Goal: Task Accomplishment & Management: Manage account settings

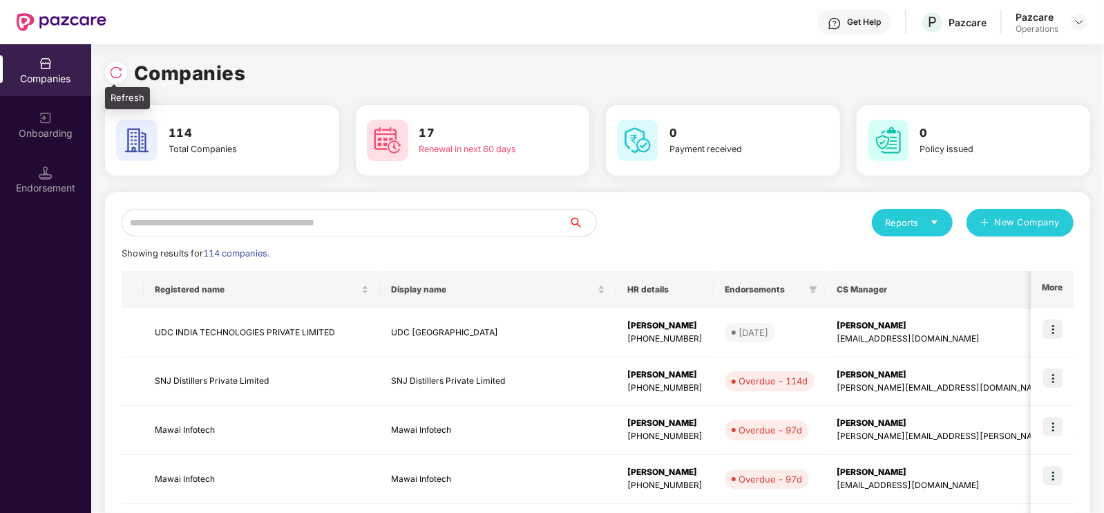
click at [114, 70] on img at bounding box center [116, 73] width 14 height 14
click at [418, 227] on input "text" at bounding box center [345, 223] width 447 height 28
paste input "**********"
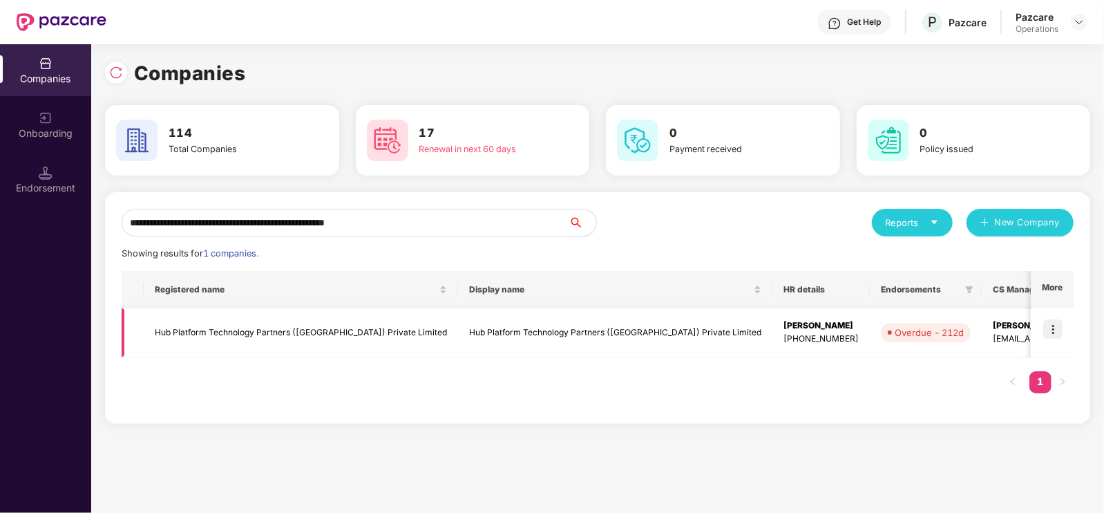
type input "**********"
click at [1049, 333] on img at bounding box center [1052, 328] width 19 height 19
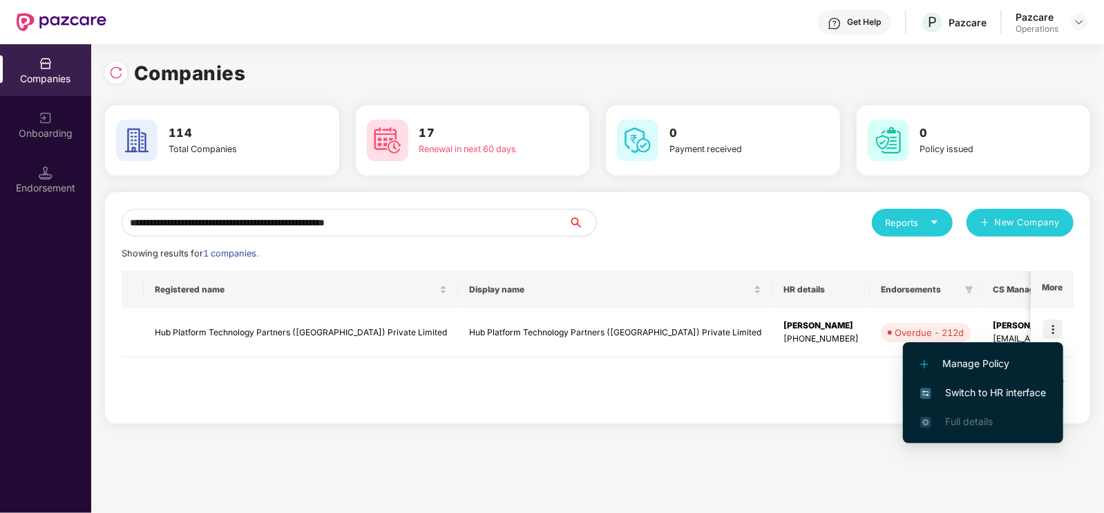
click at [1025, 390] on span "Switch to HR interface" at bounding box center [983, 392] width 126 height 15
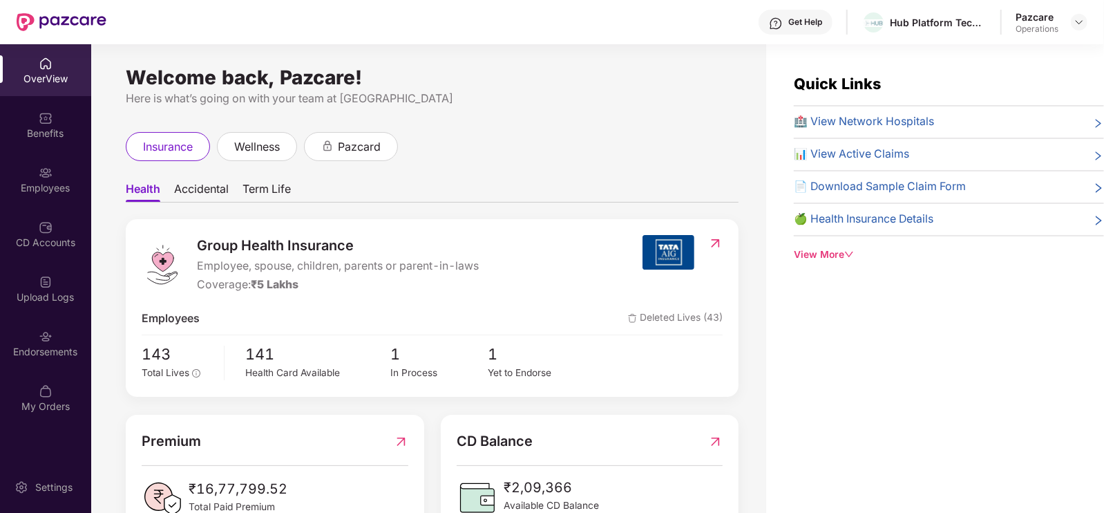
click at [45, 350] on div "Endorsements" at bounding box center [45, 352] width 91 height 14
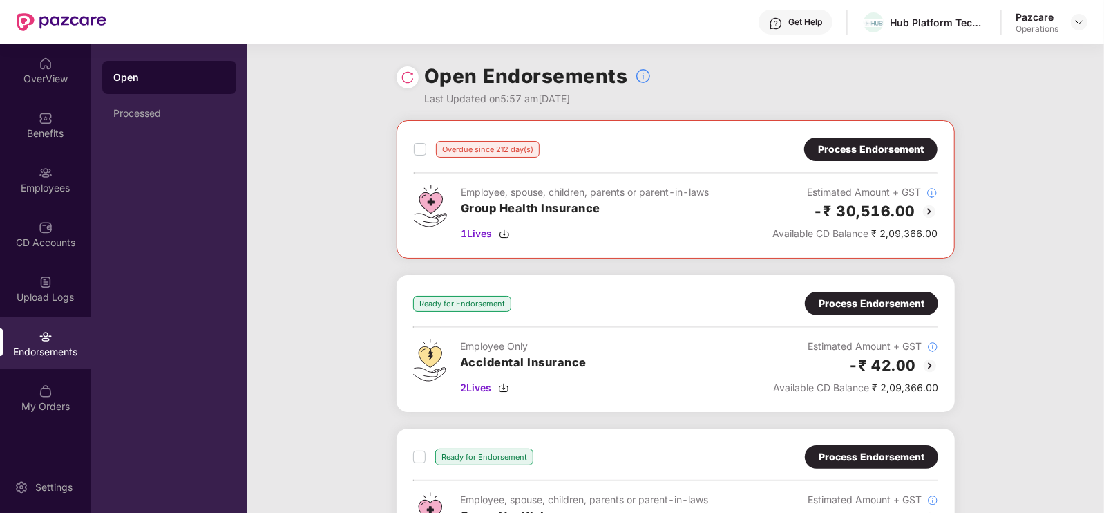
click at [869, 153] on div "Process Endorsement" at bounding box center [871, 149] width 106 height 15
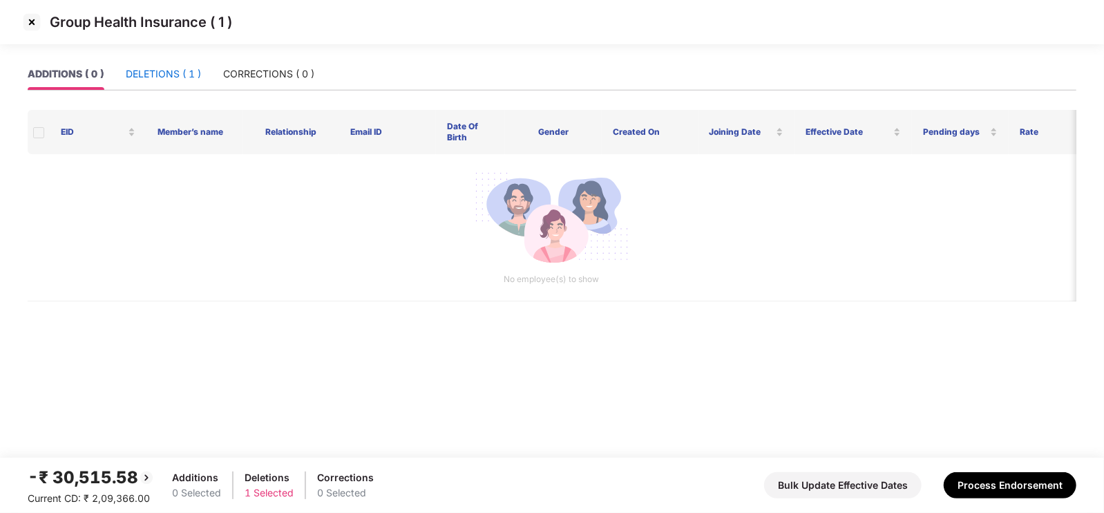
click at [189, 73] on div "DELETIONS ( 1 )" at bounding box center [163, 73] width 75 height 15
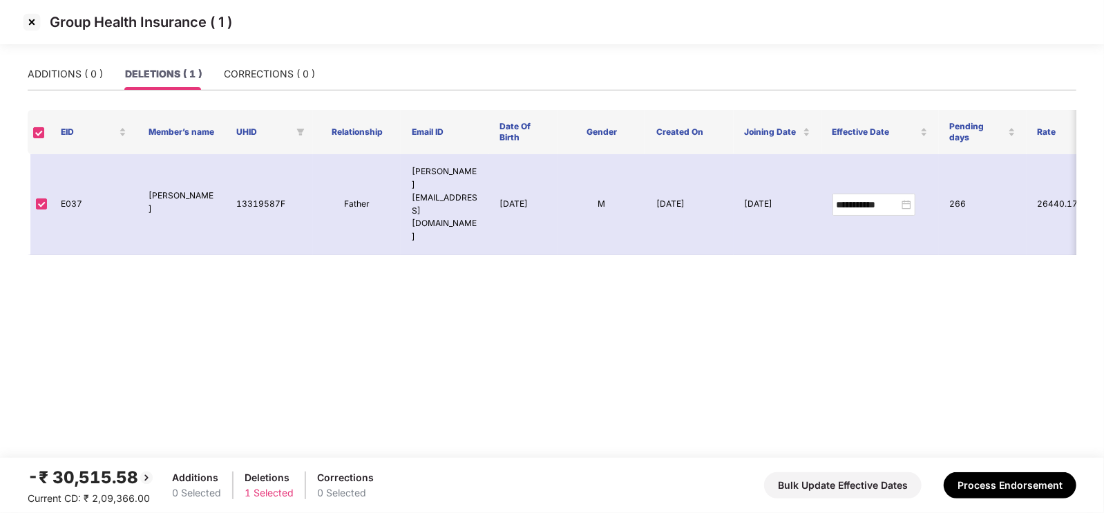
click at [36, 19] on img at bounding box center [32, 22] width 22 height 22
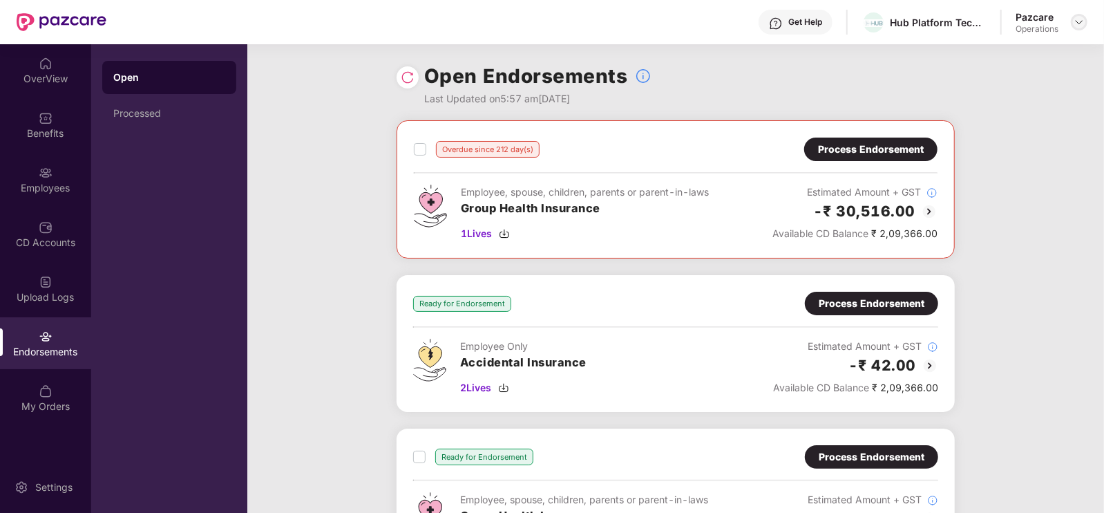
click at [1076, 22] on img at bounding box center [1079, 22] width 11 height 11
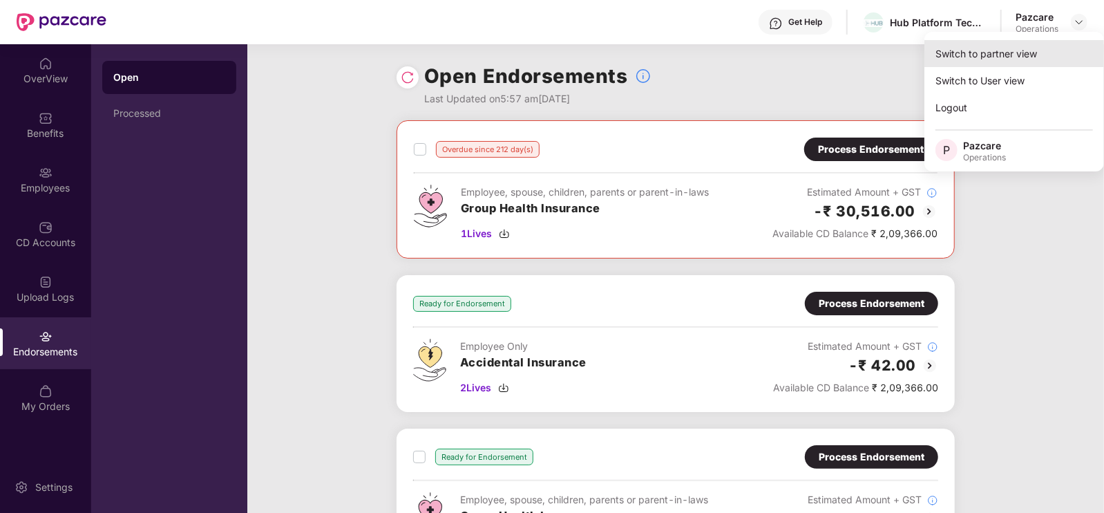
click at [1009, 48] on div "Switch to partner view" at bounding box center [1014, 53] width 180 height 27
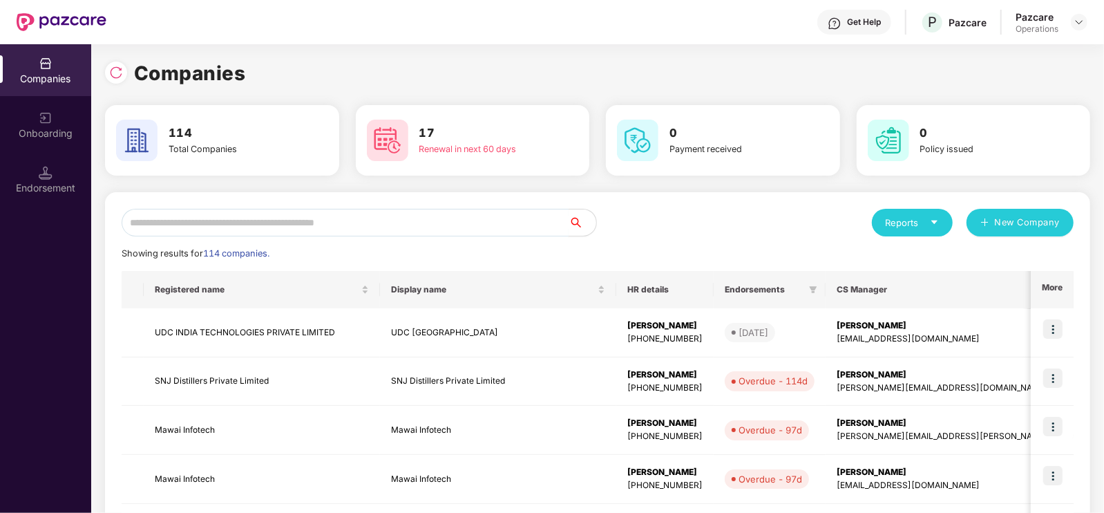
click at [524, 223] on input "text" at bounding box center [345, 223] width 447 height 28
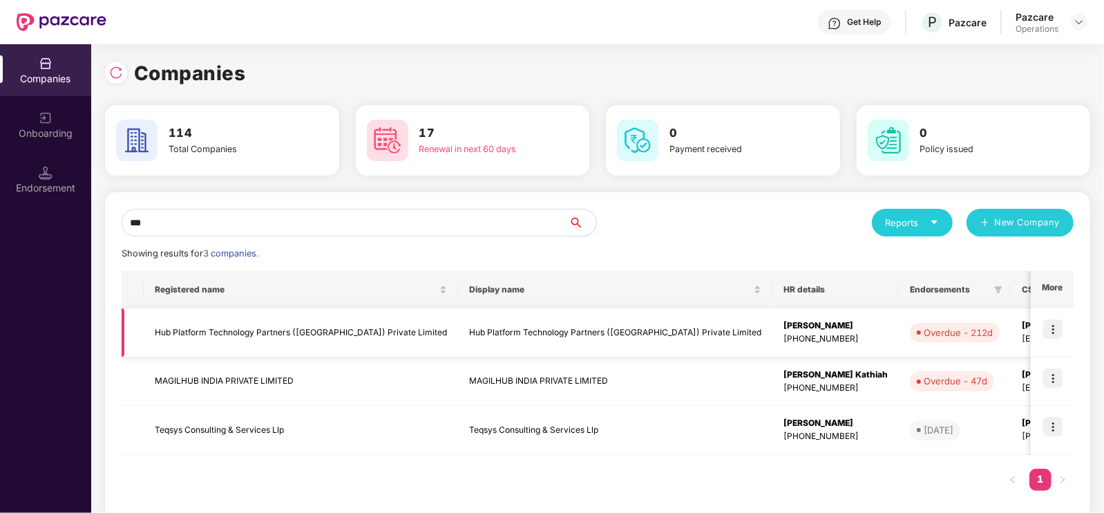
type input "***"
click at [1051, 327] on img at bounding box center [1052, 328] width 19 height 19
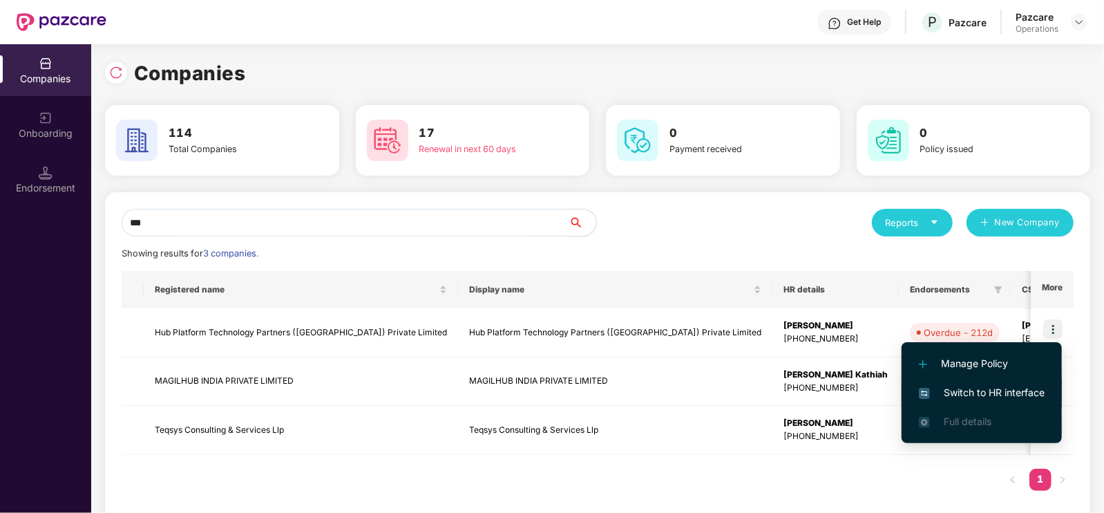
click at [996, 392] on span "Switch to HR interface" at bounding box center [982, 392] width 126 height 15
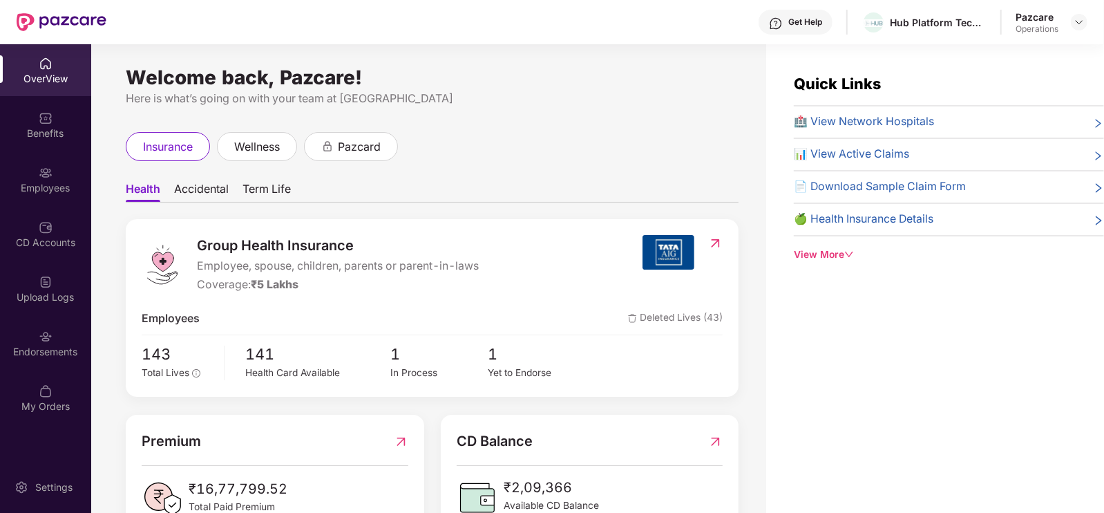
click at [35, 340] on div "Endorsements" at bounding box center [45, 343] width 91 height 52
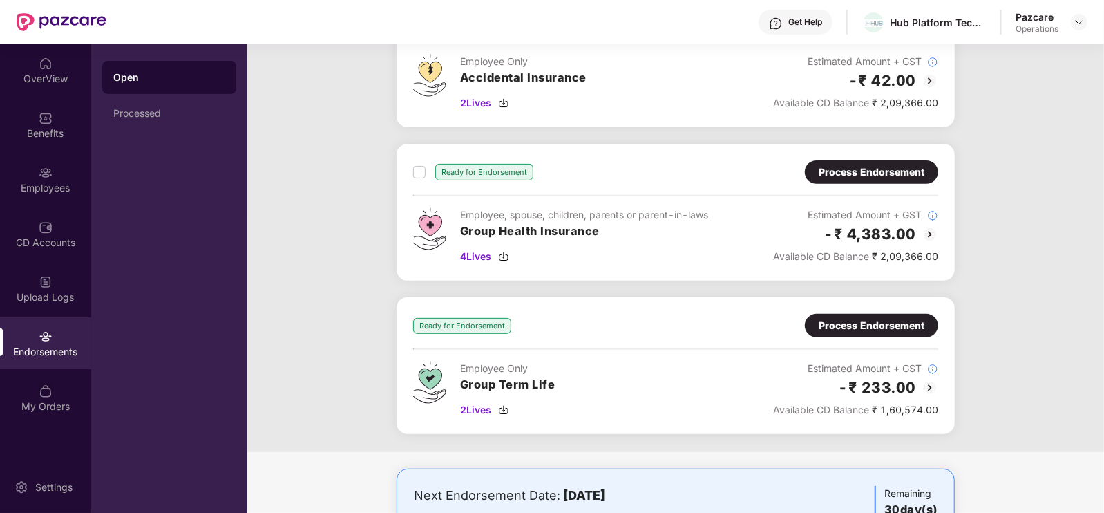
scroll to position [289, 0]
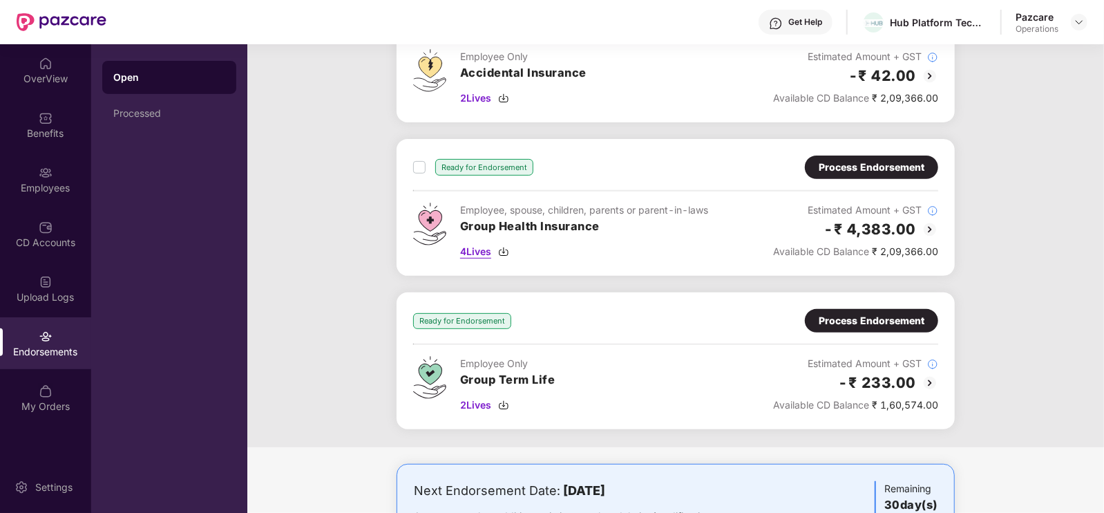
click at [479, 251] on span "4 Lives" at bounding box center [475, 251] width 31 height 15
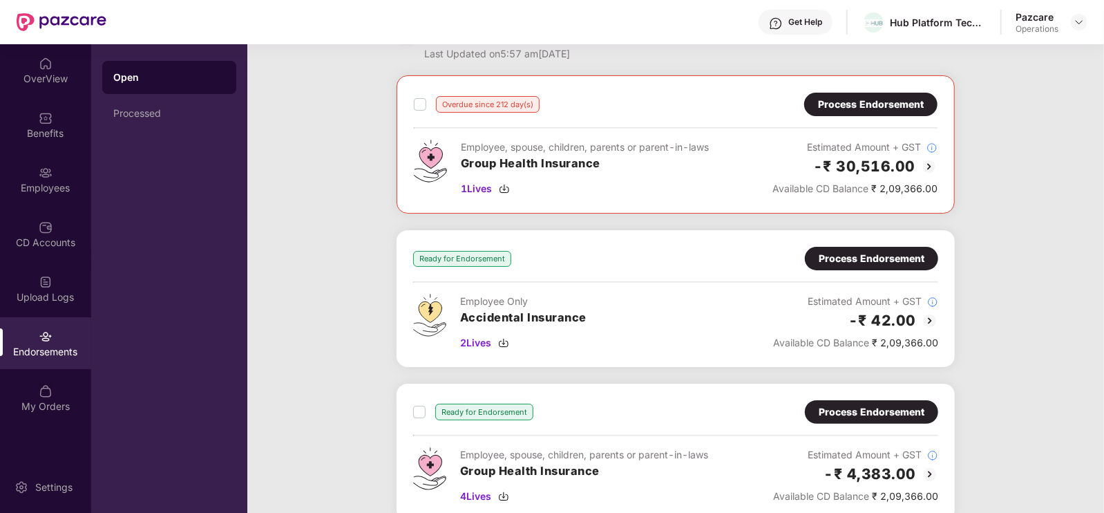
scroll to position [42, 0]
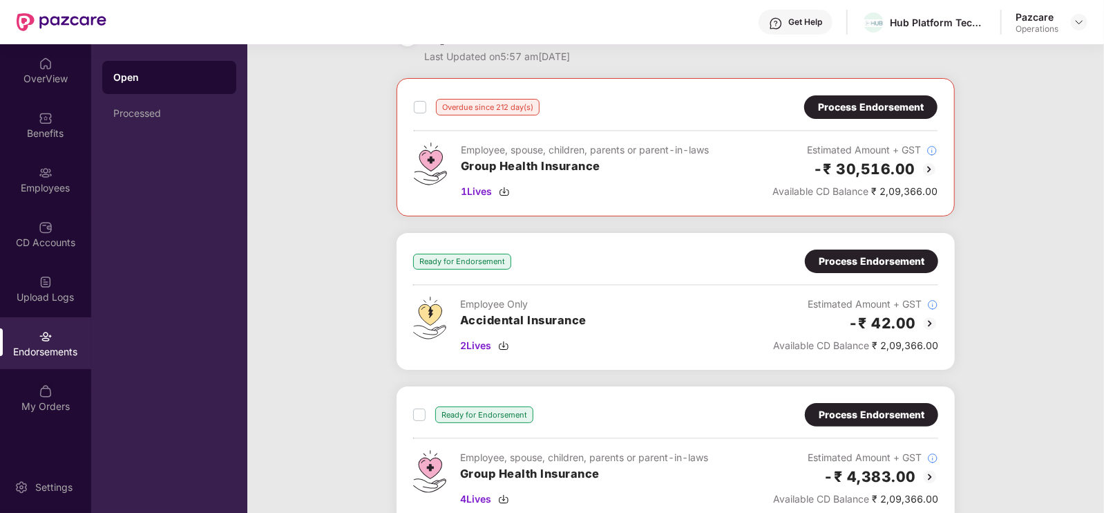
click at [873, 261] on div "Process Endorsement" at bounding box center [872, 261] width 106 height 15
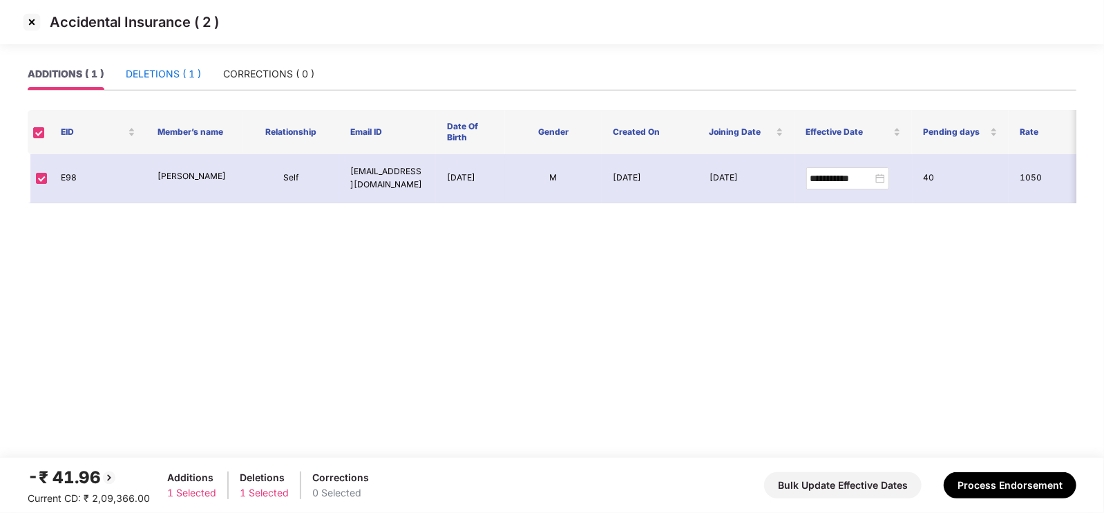
click at [149, 74] on div "DELETIONS ( 1 )" at bounding box center [163, 73] width 75 height 15
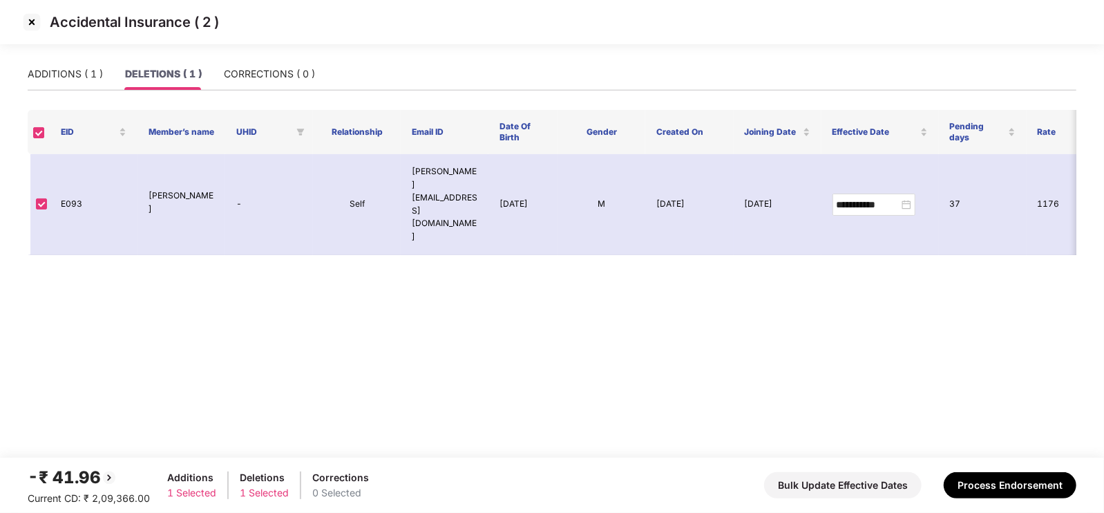
click at [32, 25] on img at bounding box center [32, 22] width 22 height 22
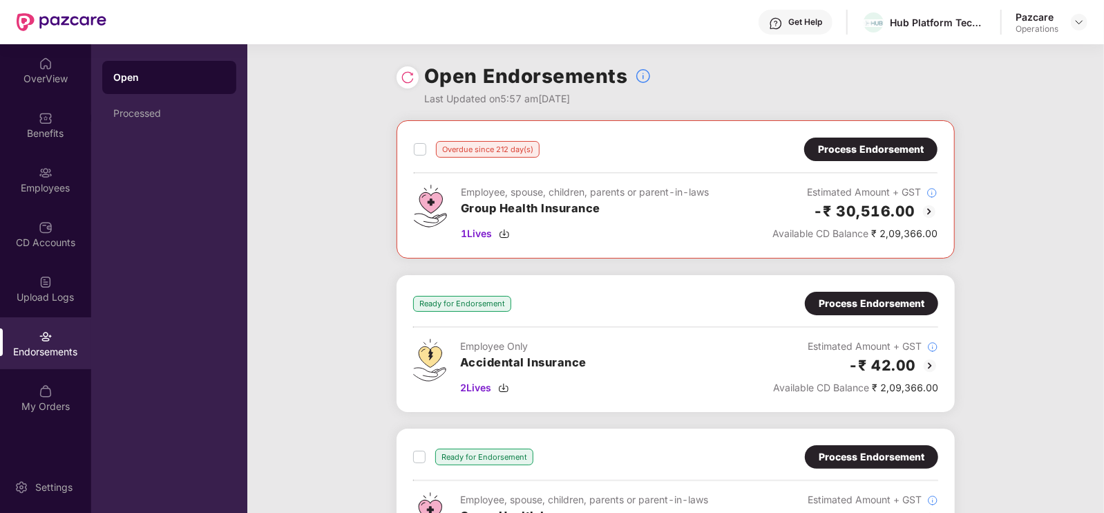
click at [863, 302] on div "Process Endorsement" at bounding box center [872, 303] width 106 height 15
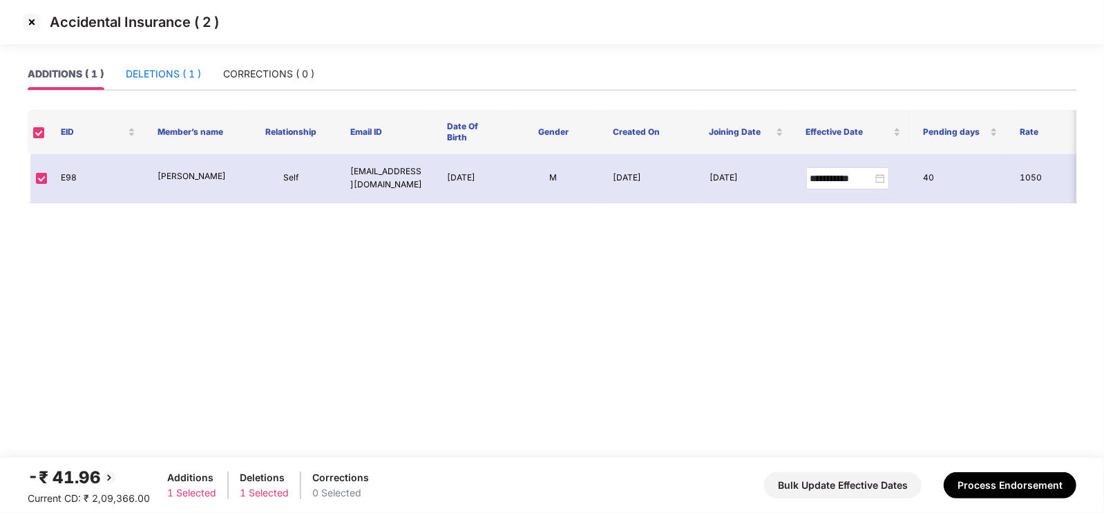
click at [160, 73] on div "DELETIONS ( 1 )" at bounding box center [163, 73] width 75 height 15
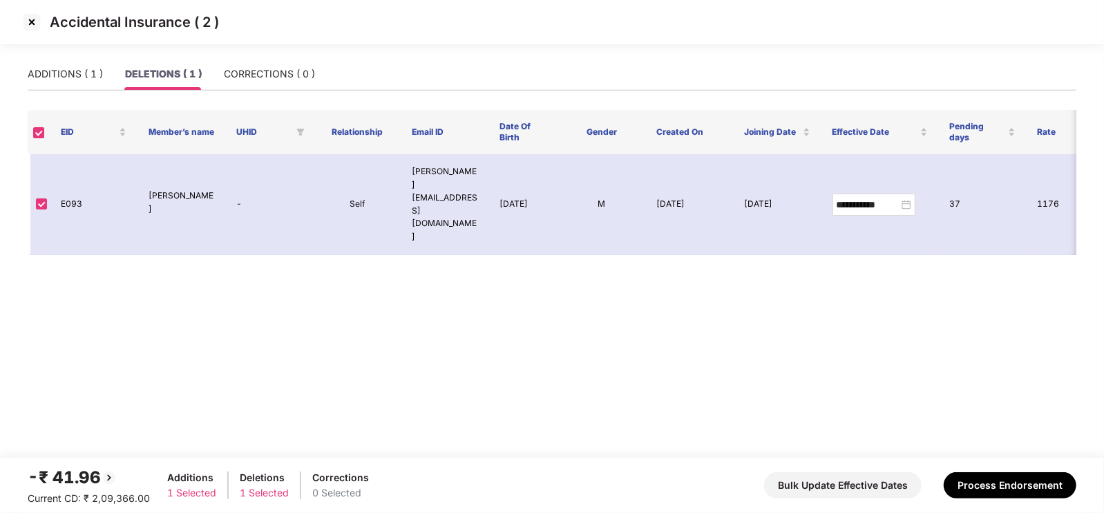
click at [112, 308] on main "**********" at bounding box center [552, 257] width 1104 height 399
click at [35, 22] on img at bounding box center [32, 22] width 22 height 22
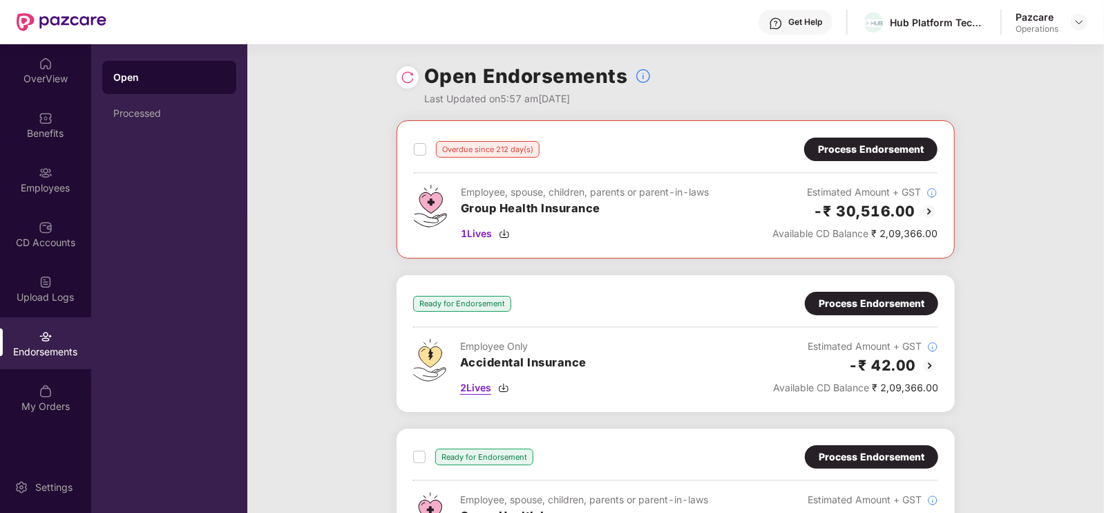
click at [484, 388] on span "2 Lives" at bounding box center [475, 387] width 31 height 15
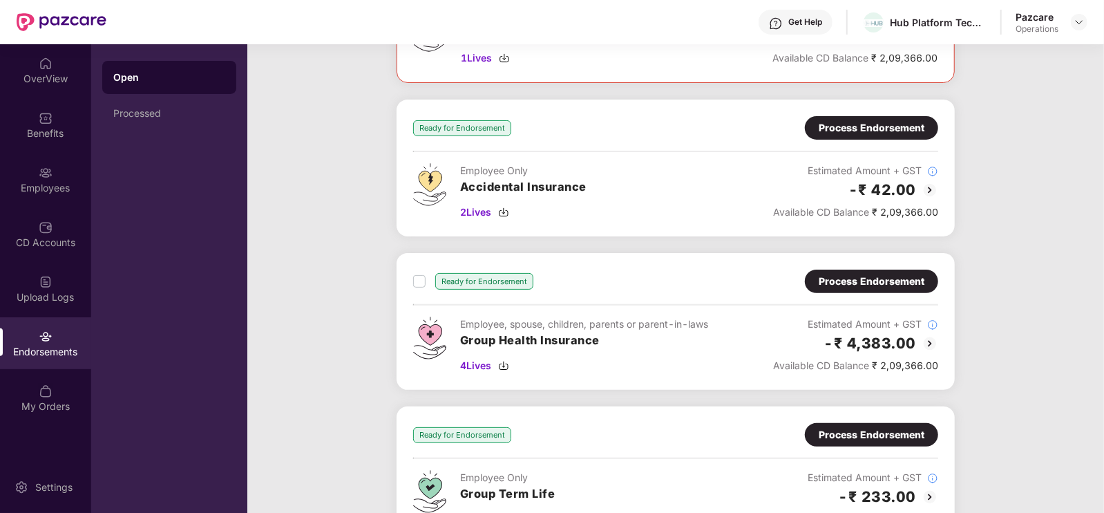
scroll to position [181, 0]
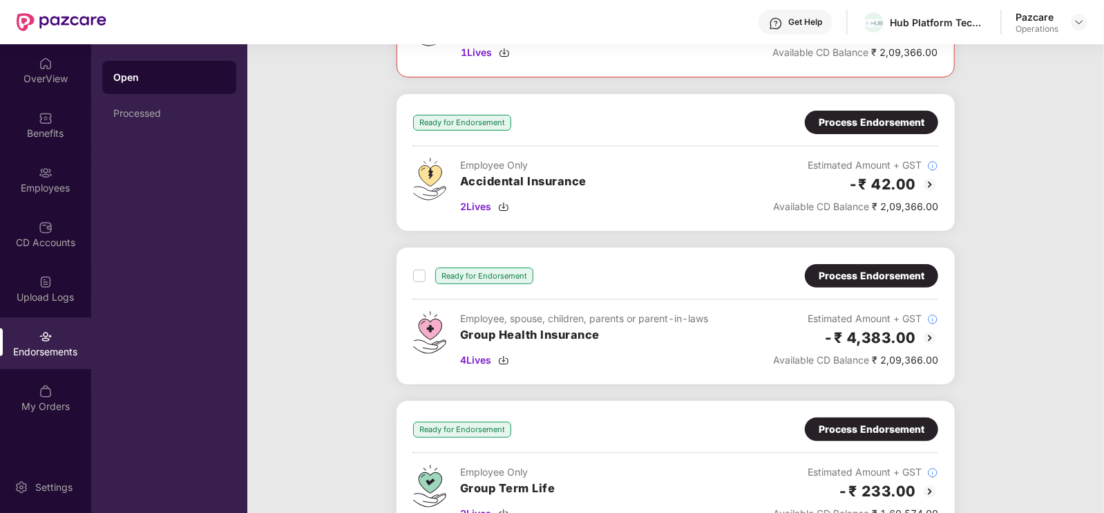
click at [917, 270] on div "Process Endorsement" at bounding box center [872, 275] width 106 height 15
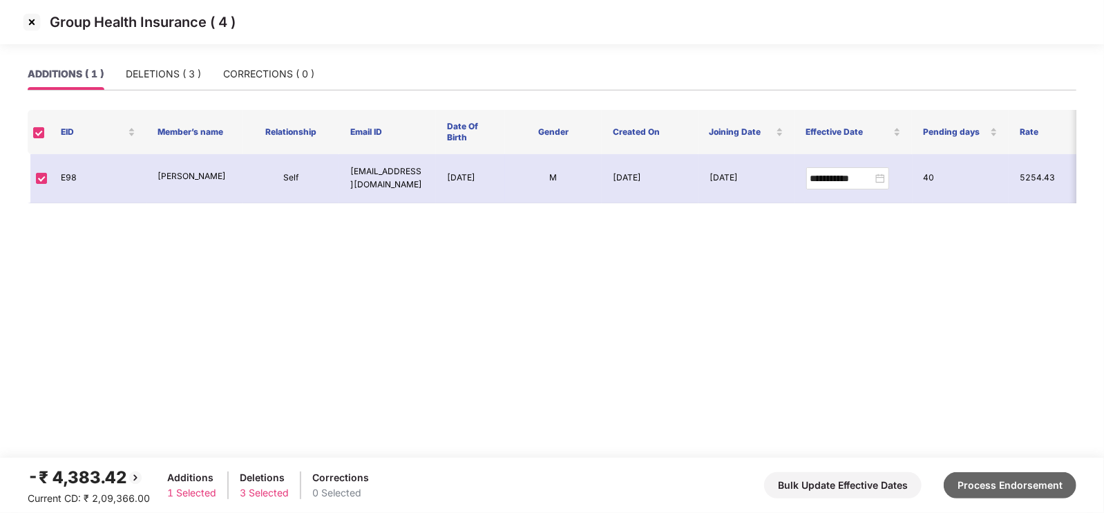
click at [1003, 485] on button "Process Endorsement" at bounding box center [1010, 485] width 133 height 26
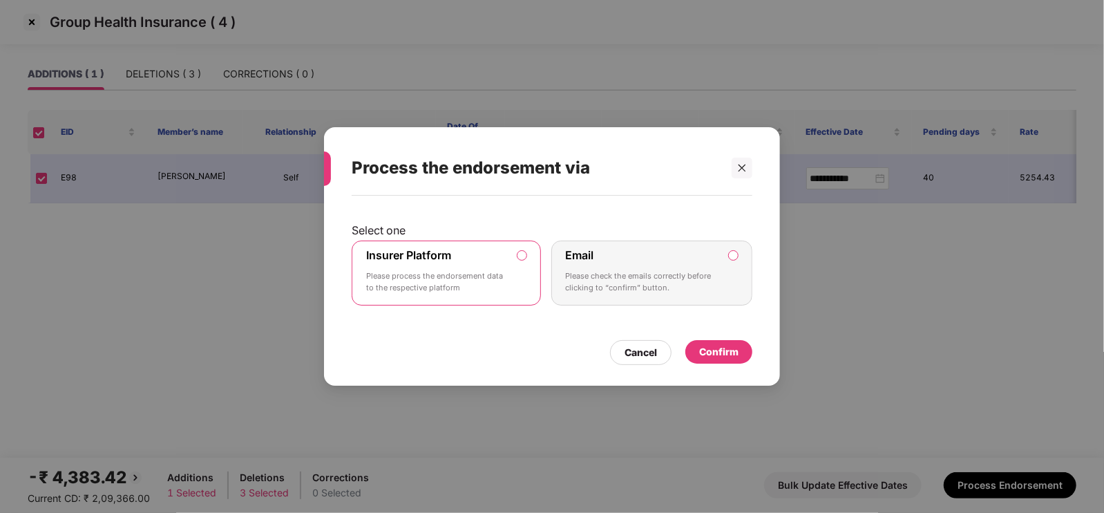
click at [719, 354] on div "Confirm" at bounding box center [718, 351] width 39 height 15
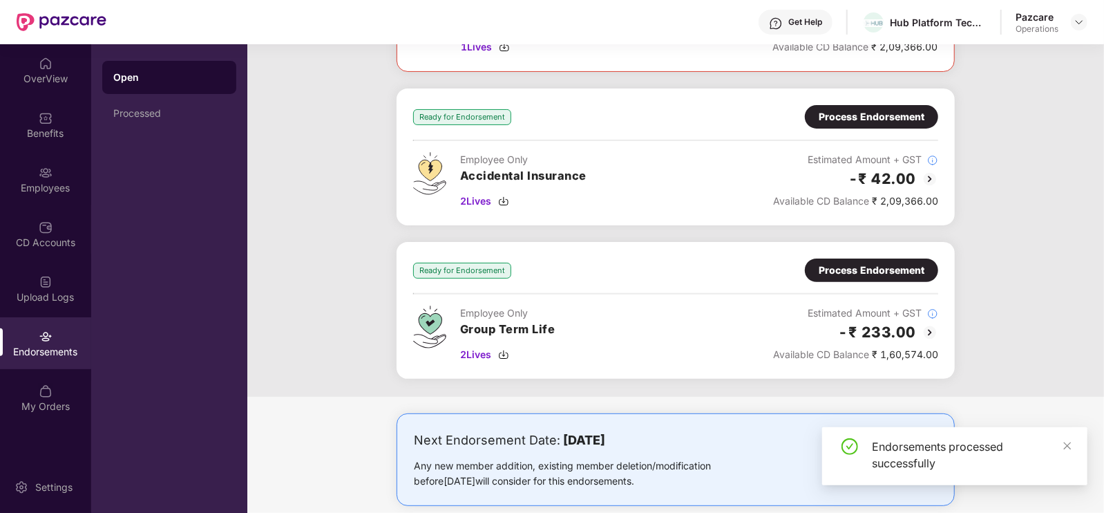
scroll to position [183, 0]
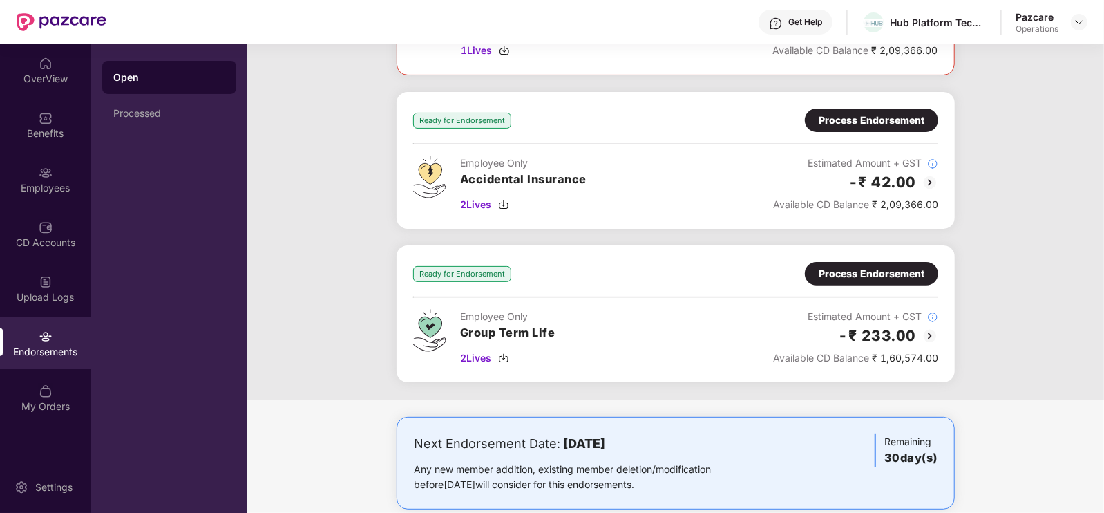
click at [864, 113] on div "Process Endorsement" at bounding box center [872, 120] width 106 height 15
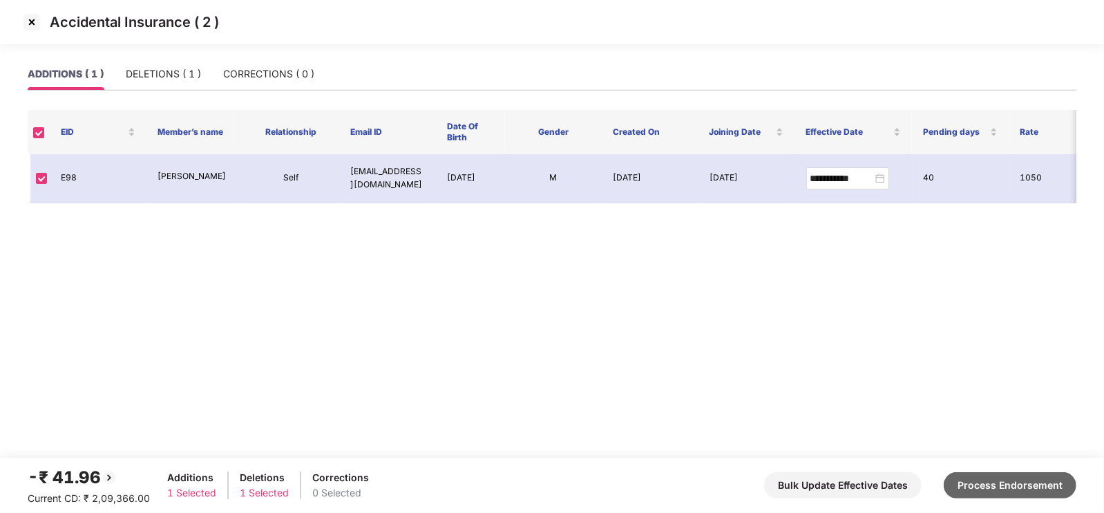
click at [994, 480] on button "Process Endorsement" at bounding box center [1010, 485] width 133 height 26
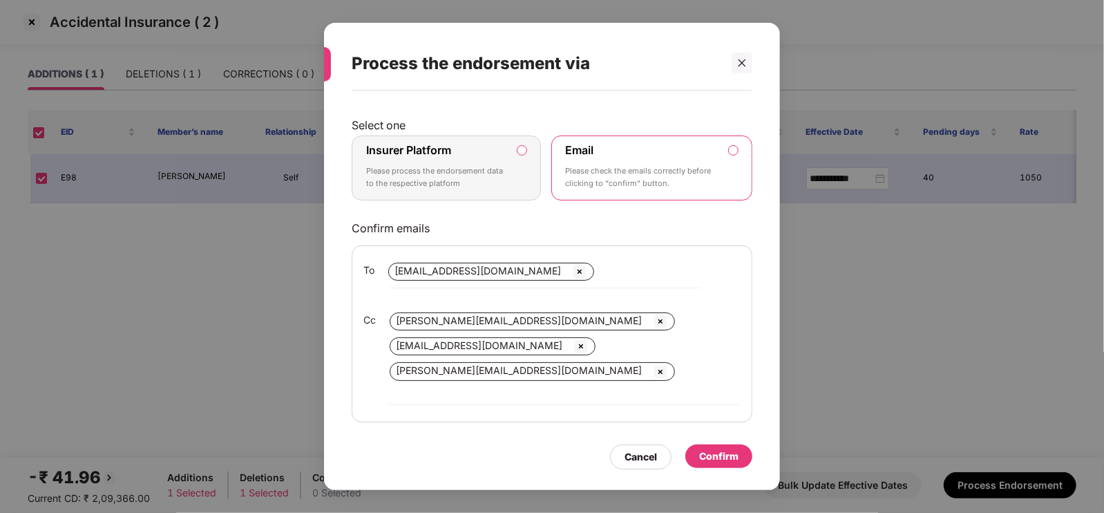
click at [543, 166] on div "Insurer Platform Please process the endorsement data to the respective platform…" at bounding box center [552, 167] width 401 height 65
click at [518, 168] on label "Insurer Platform Please process the endorsement data to the respective platform" at bounding box center [446, 167] width 189 height 65
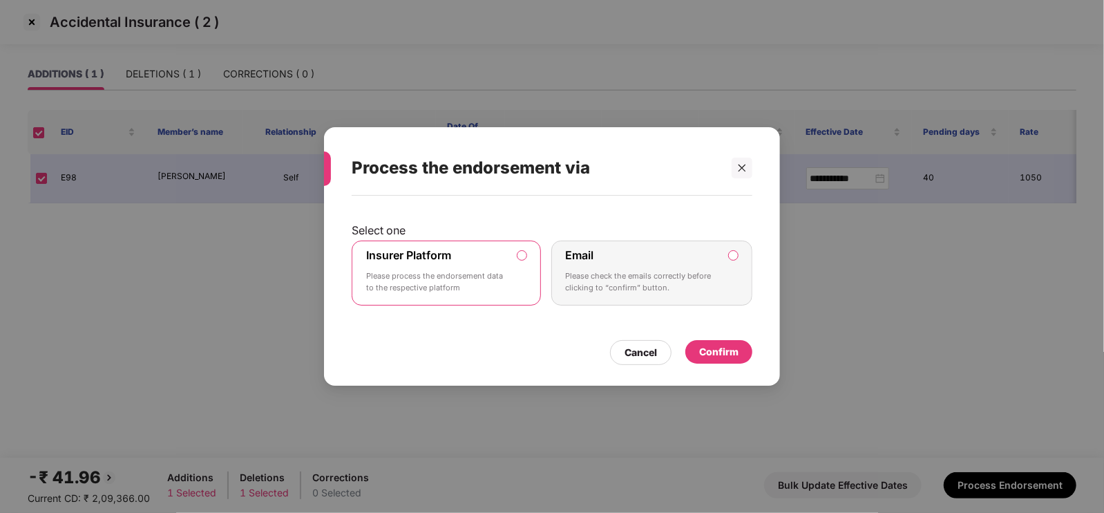
click at [721, 352] on div "Confirm" at bounding box center [718, 351] width 39 height 15
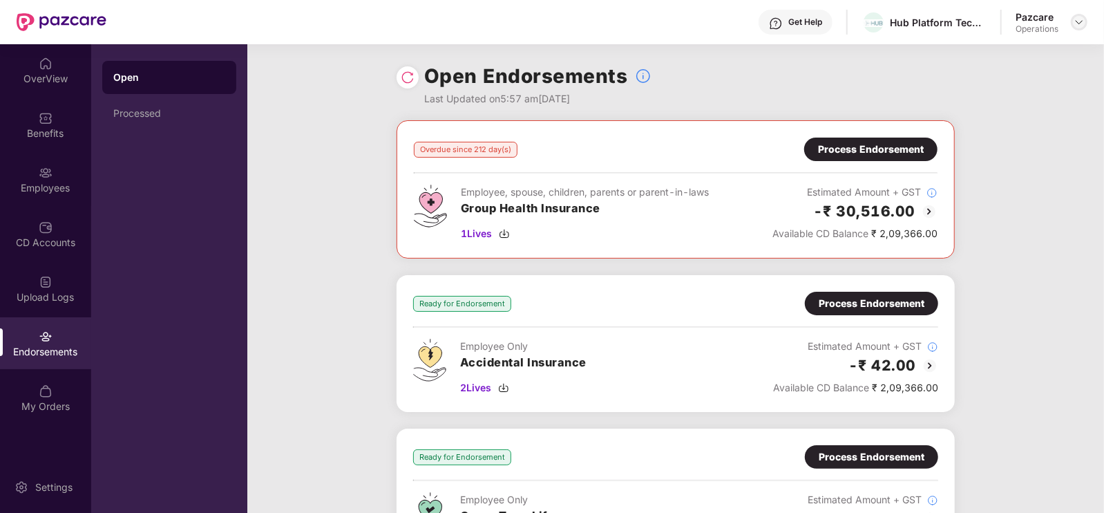
click at [1074, 22] on img at bounding box center [1079, 22] width 11 height 11
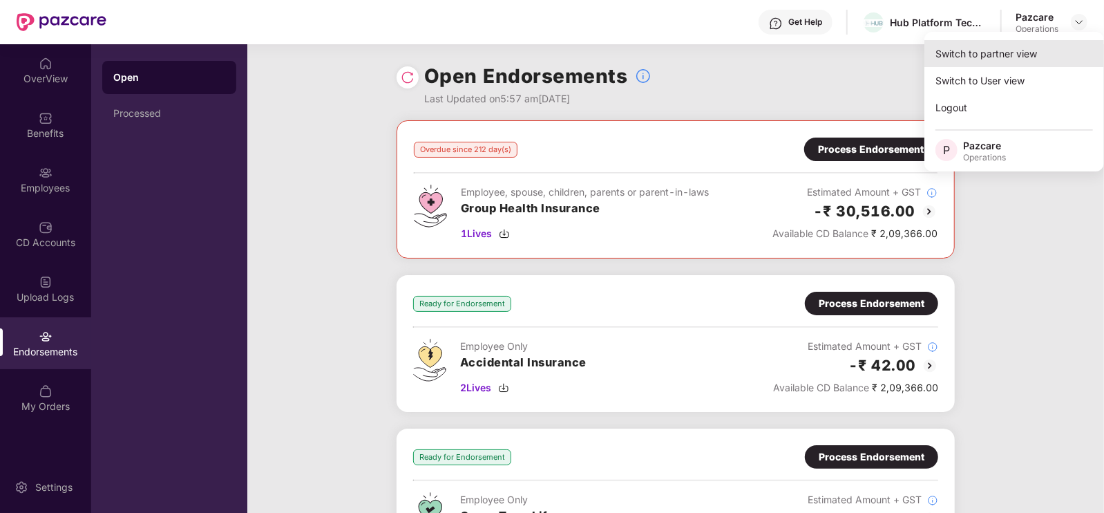
click at [1000, 57] on div "Switch to partner view" at bounding box center [1014, 53] width 180 height 27
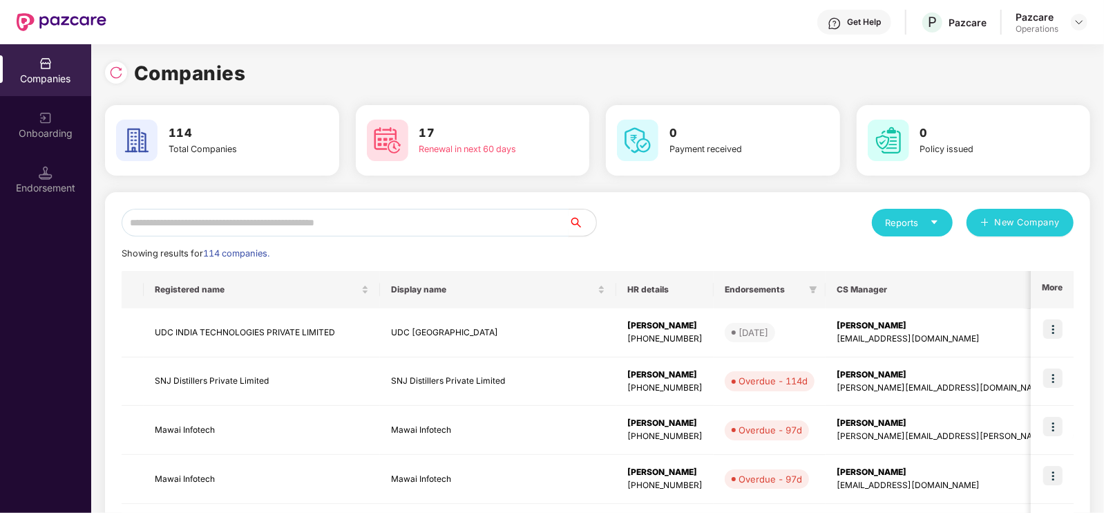
click at [444, 219] on input "text" at bounding box center [345, 223] width 447 height 28
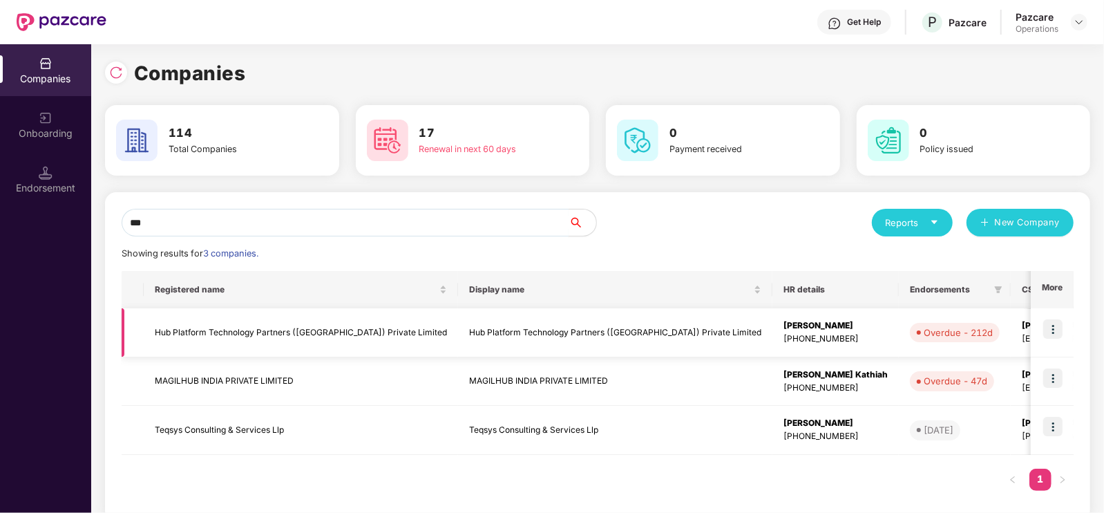
type input "***"
click at [274, 326] on td "Hub Platform Technology Partners ([GEOGRAPHIC_DATA]) Private Limited" at bounding box center [301, 332] width 314 height 49
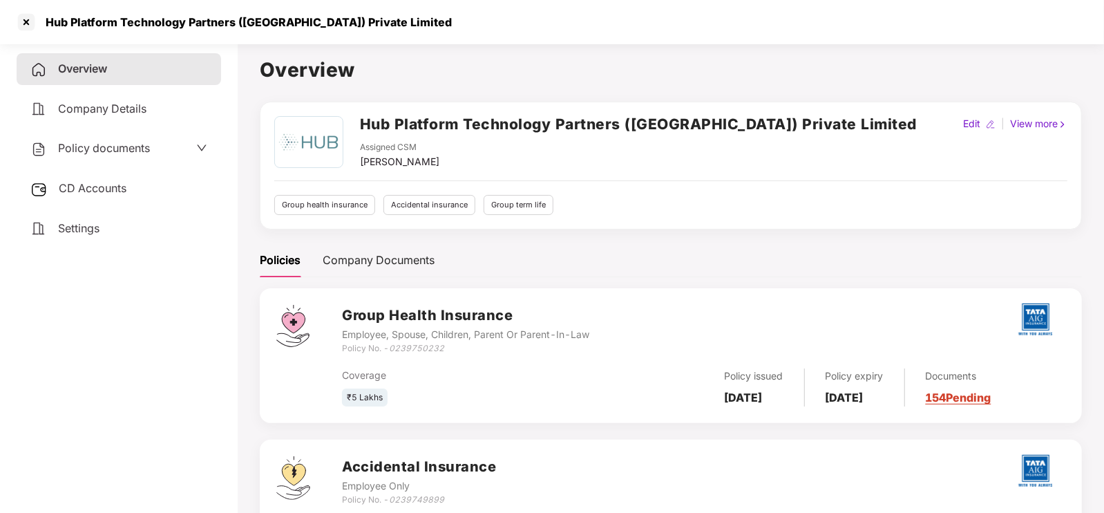
click at [111, 191] on span "CD Accounts" at bounding box center [93, 188] width 68 height 14
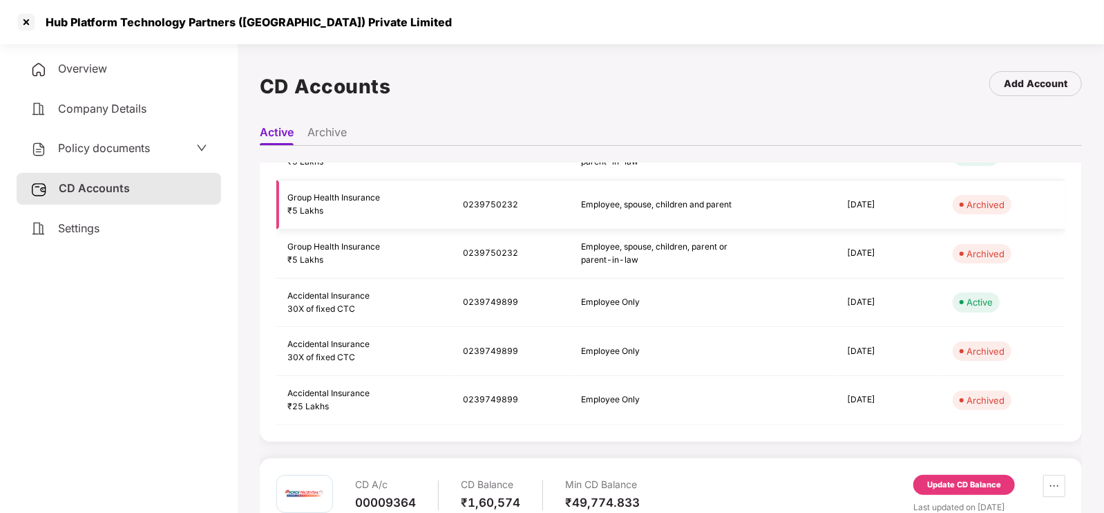
scroll to position [0, 0]
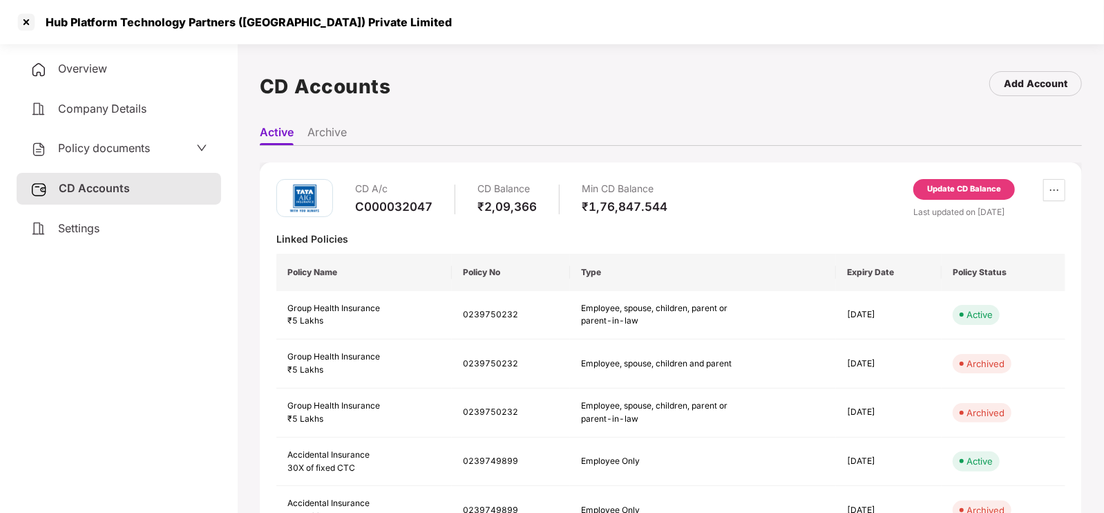
click at [957, 186] on div "Update CD Balance" at bounding box center [964, 189] width 74 height 12
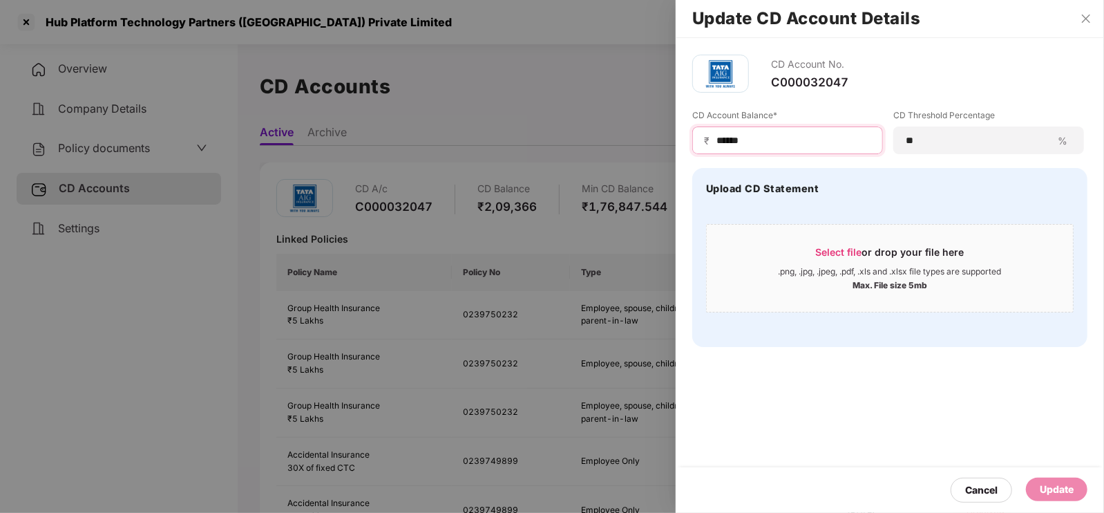
drag, startPoint x: 765, startPoint y: 145, endPoint x: 710, endPoint y: 139, distance: 55.6
click at [710, 139] on div "₹ ******" at bounding box center [787, 140] width 191 height 28
type input "******"
click at [1060, 486] on div "Update" at bounding box center [1057, 489] width 34 height 15
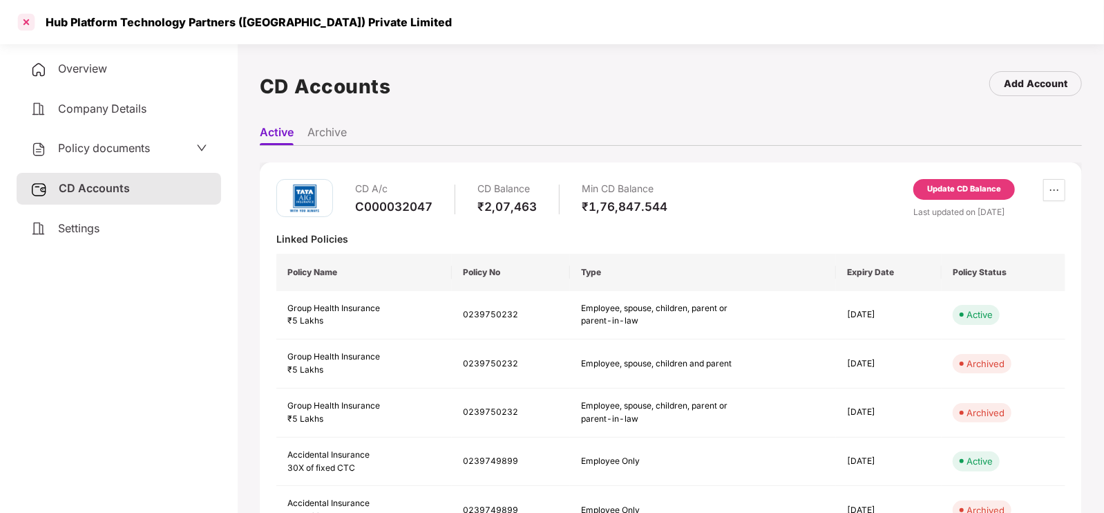
click at [23, 23] on div at bounding box center [26, 22] width 22 height 22
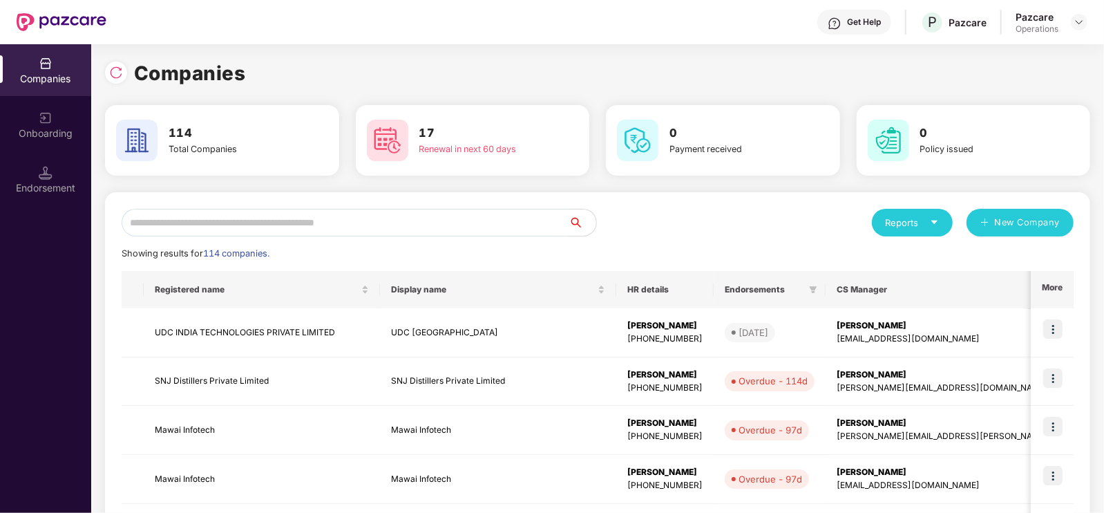
click at [284, 218] on input "text" at bounding box center [345, 223] width 447 height 28
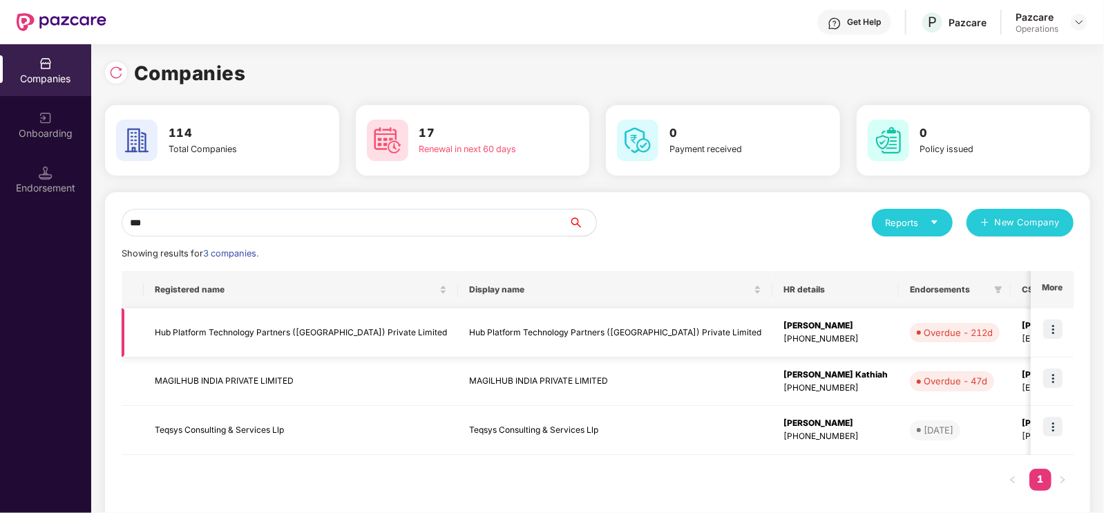
type input "***"
click at [280, 327] on td "Hub Platform Technology Partners ([GEOGRAPHIC_DATA]) Private Limited" at bounding box center [301, 332] width 314 height 49
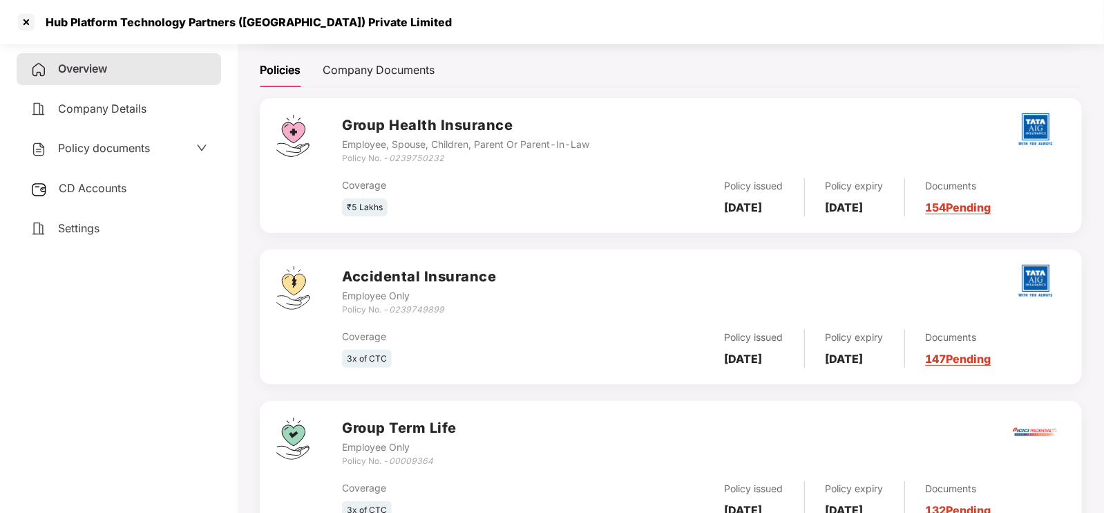
scroll to position [189, 0]
click at [30, 17] on div at bounding box center [26, 22] width 22 height 22
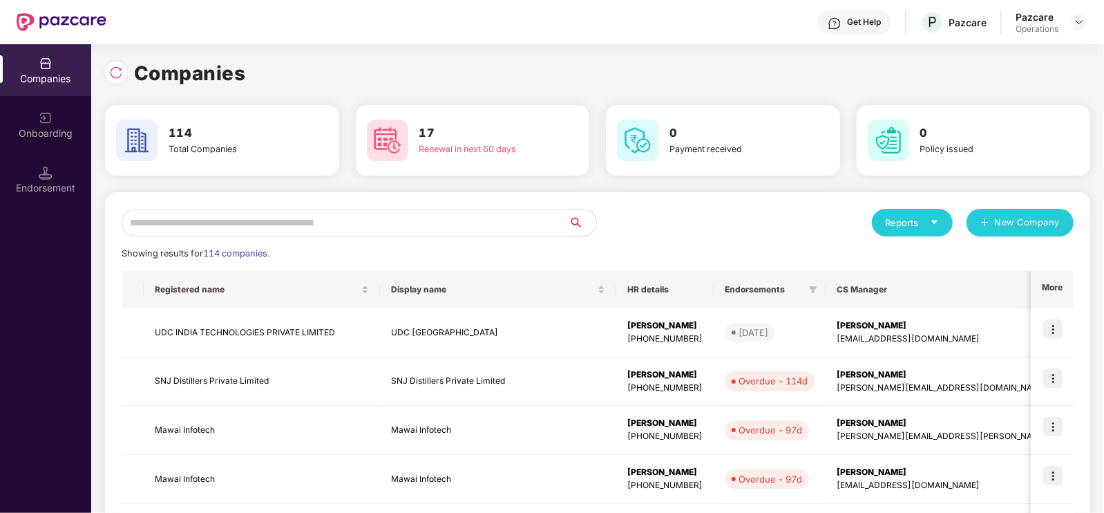
scroll to position [0, 0]
click at [339, 223] on input "text" at bounding box center [345, 223] width 447 height 28
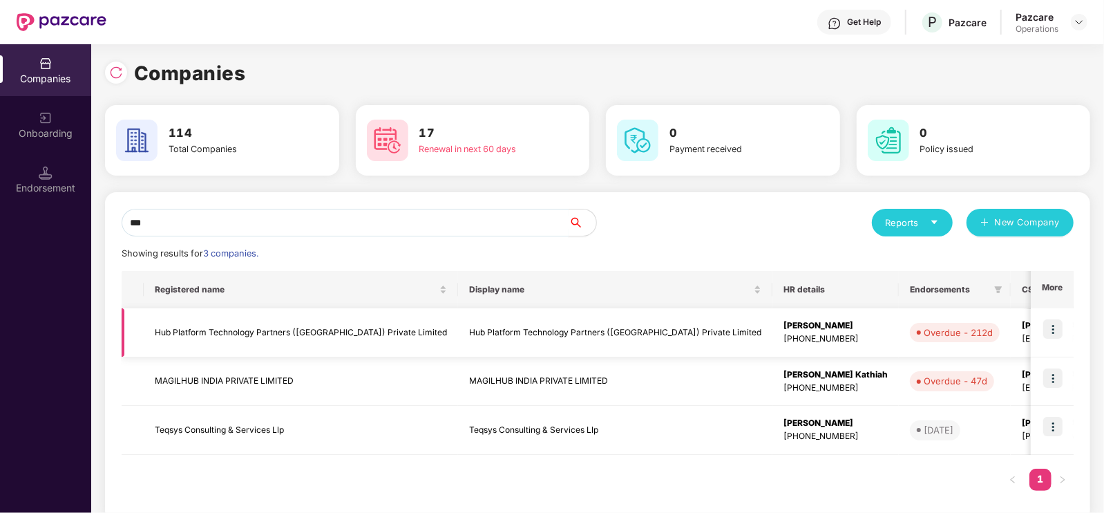
type input "***"
click at [1057, 328] on img at bounding box center [1052, 328] width 19 height 19
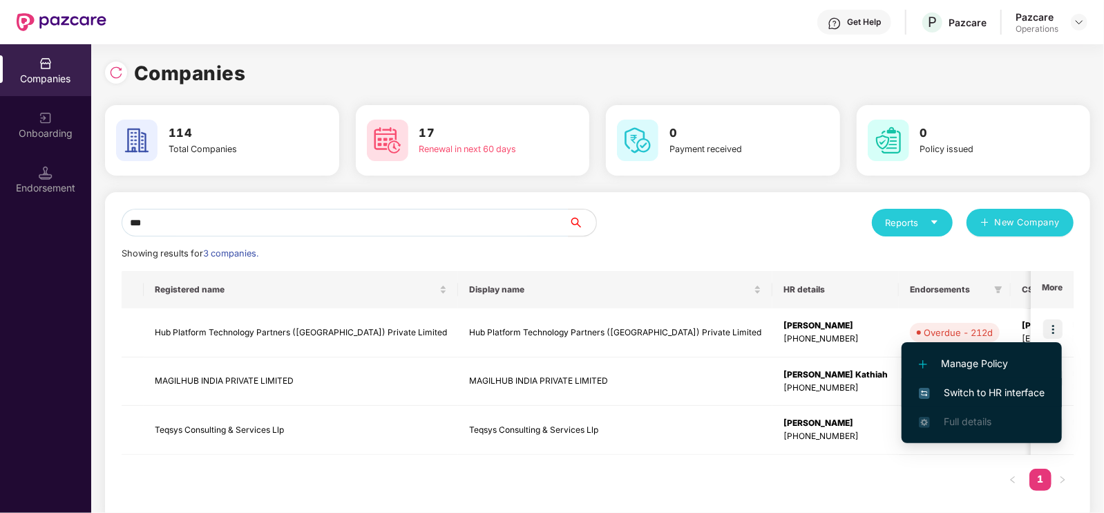
click at [995, 390] on span "Switch to HR interface" at bounding box center [982, 392] width 126 height 15
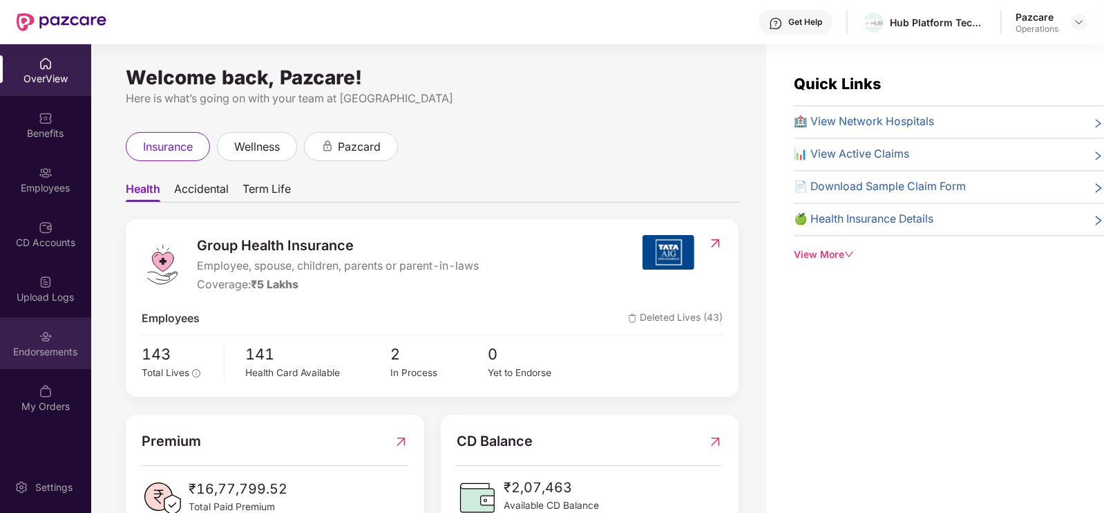
click at [53, 345] on div "Endorsements" at bounding box center [45, 352] width 91 height 14
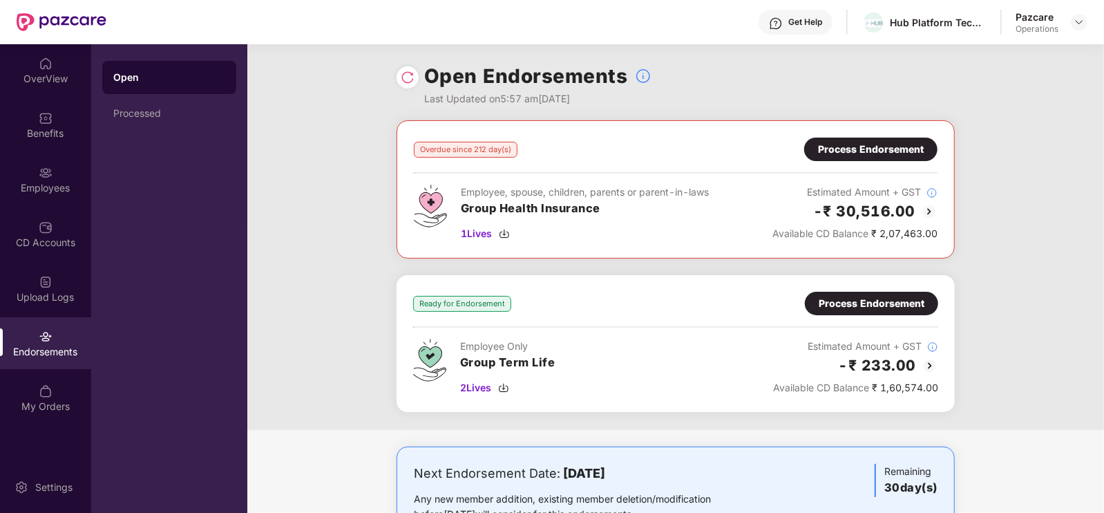
scroll to position [53, 0]
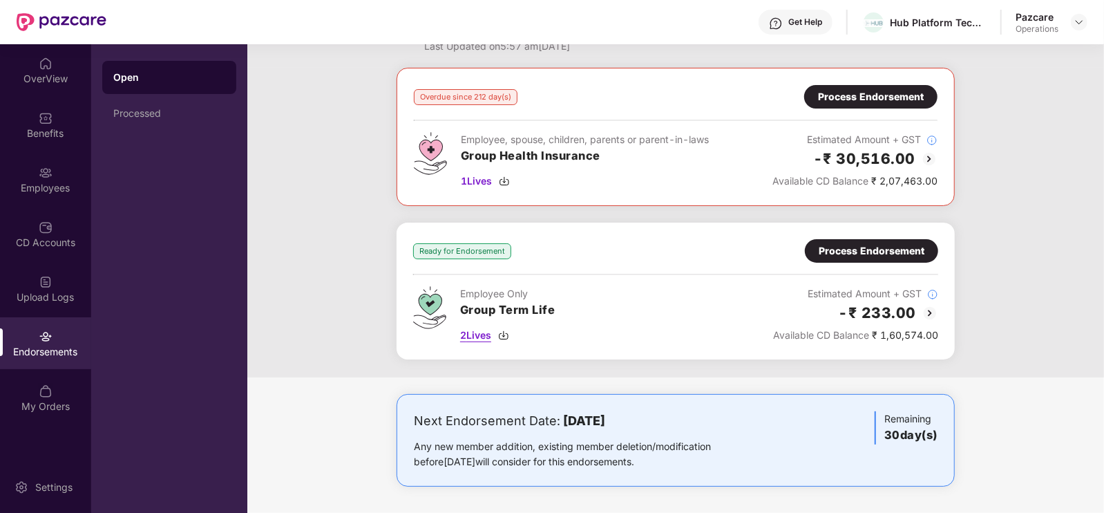
click at [486, 333] on span "2 Lives" at bounding box center [475, 334] width 31 height 15
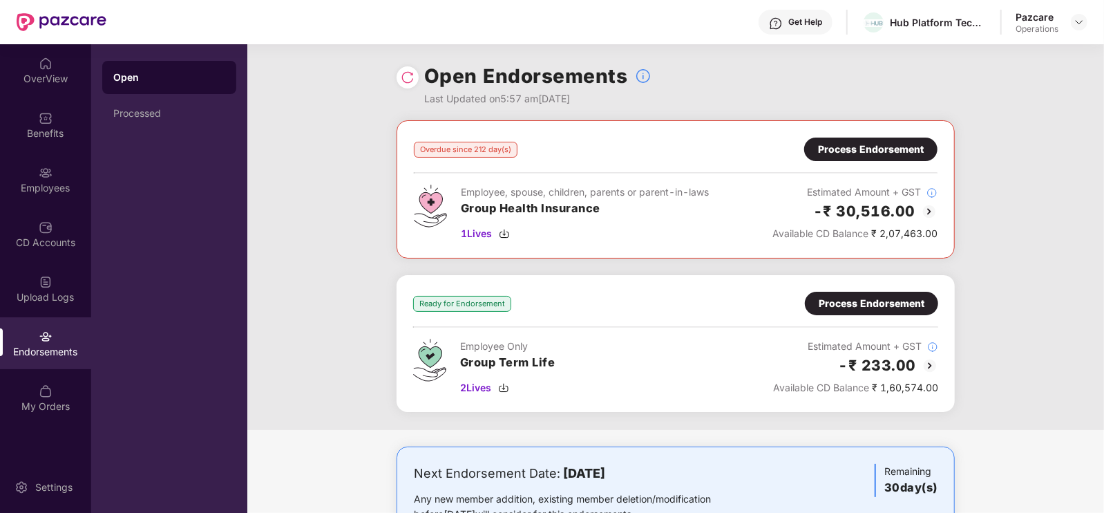
click at [864, 301] on div "Process Endorsement" at bounding box center [872, 303] width 106 height 15
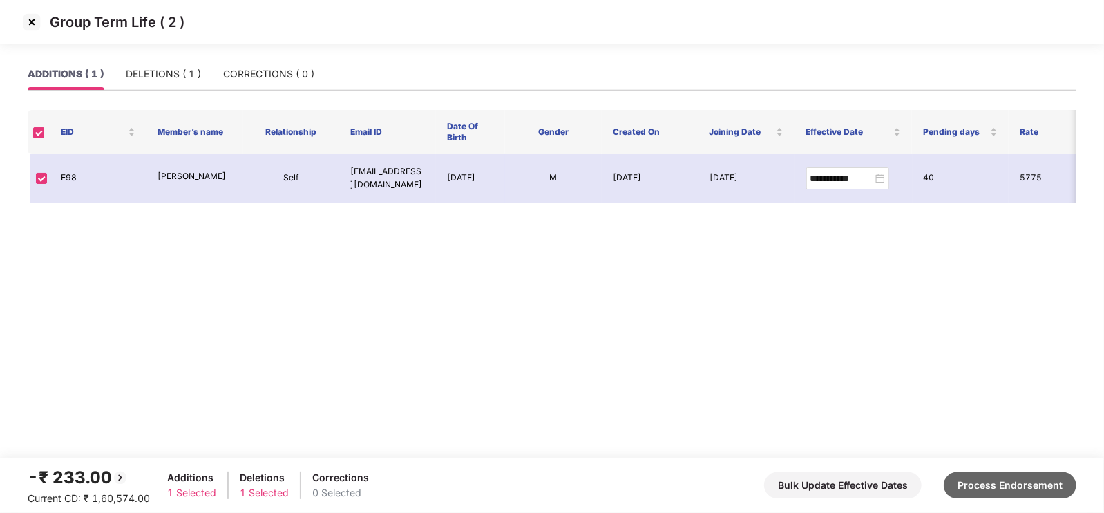
click at [988, 482] on button "Process Endorsement" at bounding box center [1010, 485] width 133 height 26
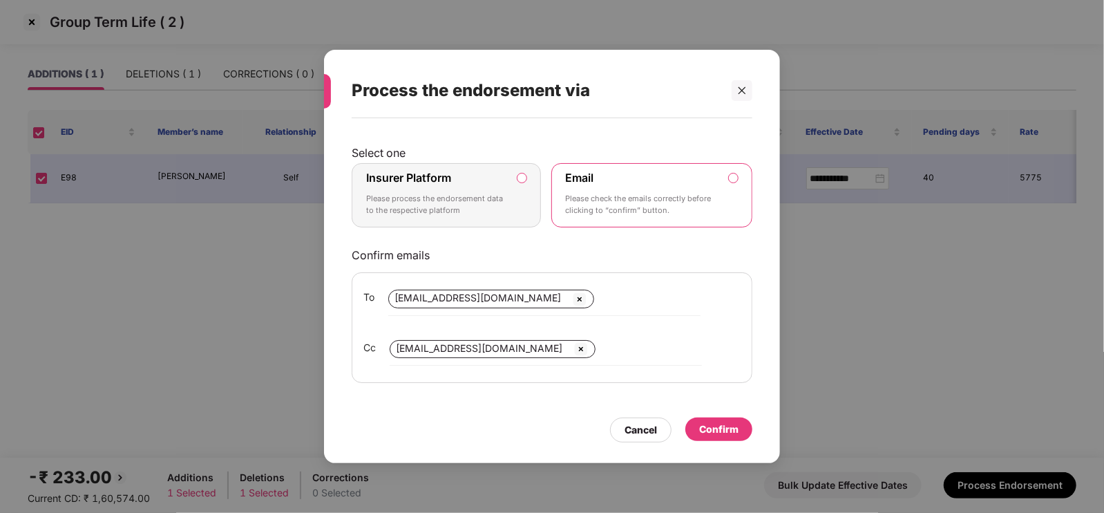
click at [495, 188] on div "Insurer Platform Please process the endorsement data to the respective platform" at bounding box center [436, 196] width 141 height 50
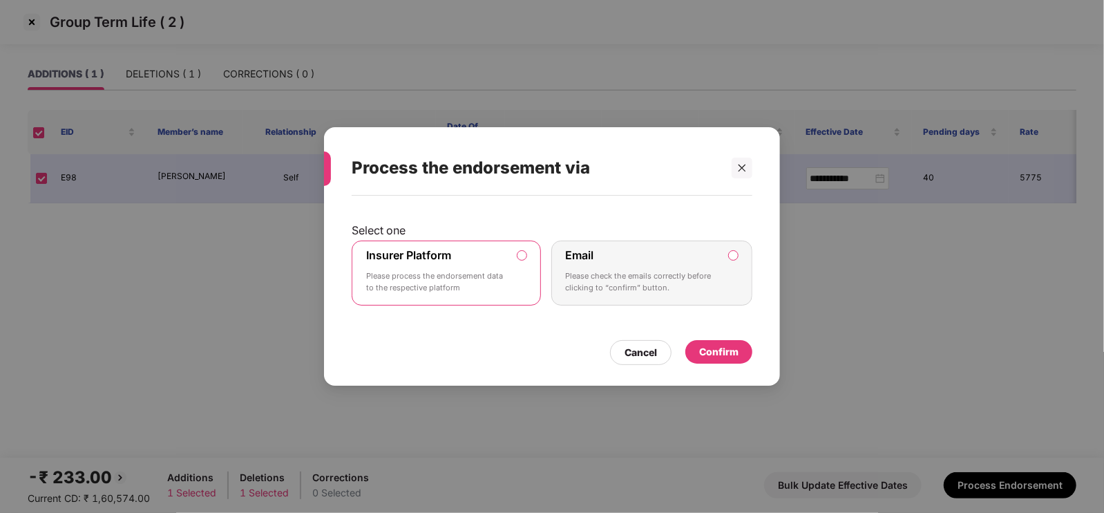
click at [723, 352] on div "Confirm" at bounding box center [718, 351] width 39 height 15
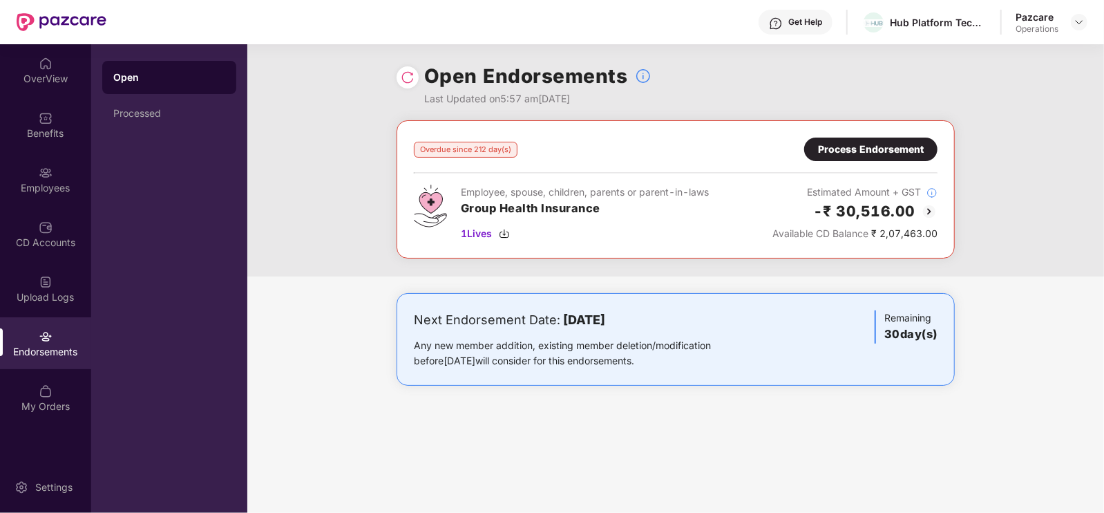
click at [1086, 25] on div at bounding box center [1079, 22] width 17 height 17
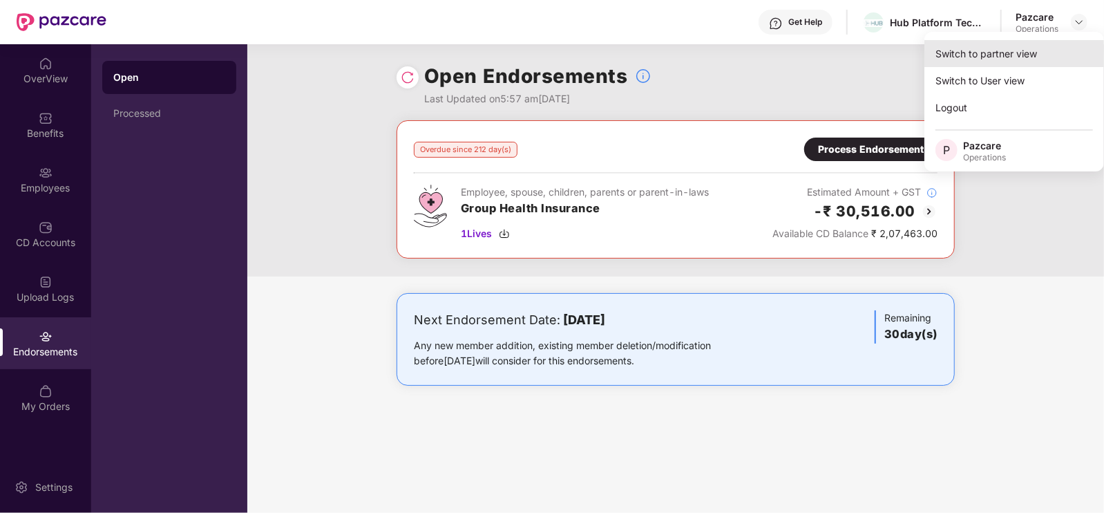
click at [1001, 54] on div "Switch to partner view" at bounding box center [1014, 53] width 180 height 27
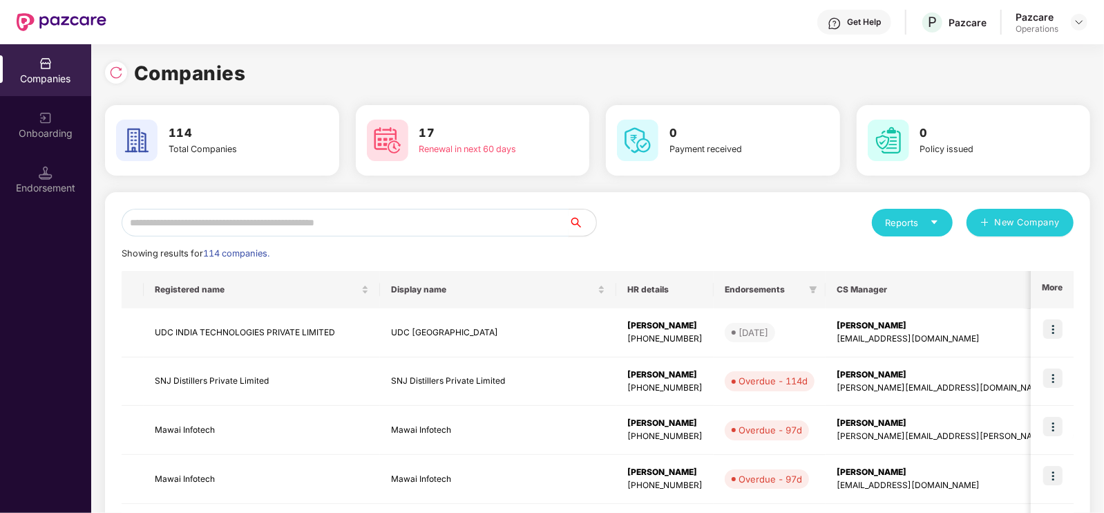
click at [372, 219] on input "text" at bounding box center [345, 223] width 447 height 28
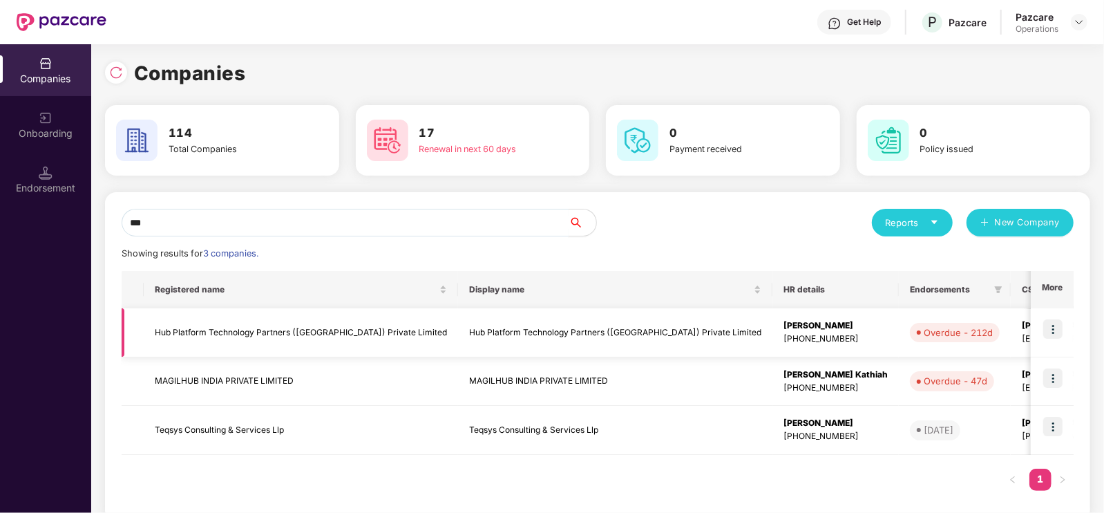
type input "***"
click at [245, 325] on td "Hub Platform Technology Partners ([GEOGRAPHIC_DATA]) Private Limited" at bounding box center [301, 332] width 314 height 49
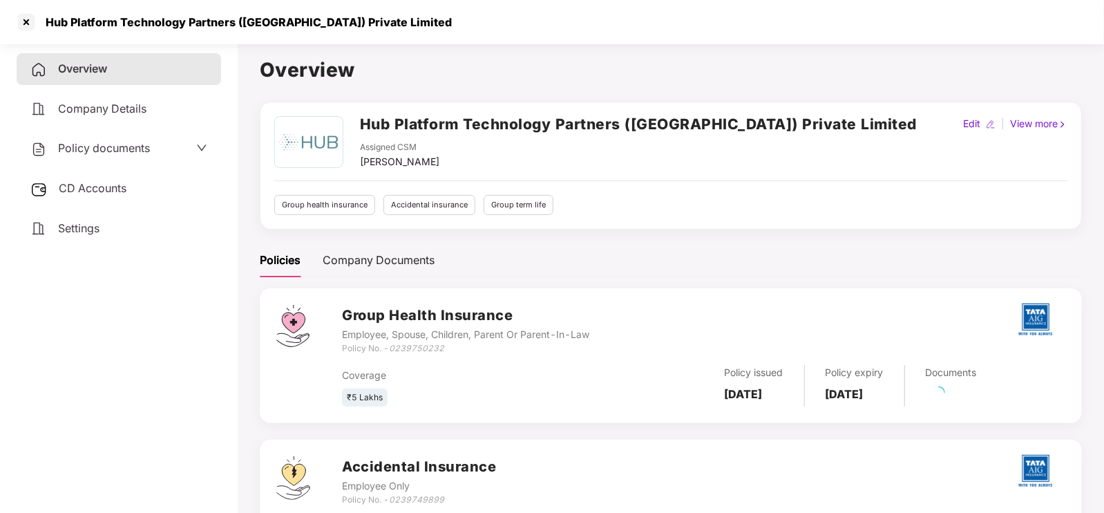
click at [112, 184] on span "CD Accounts" at bounding box center [93, 188] width 68 height 14
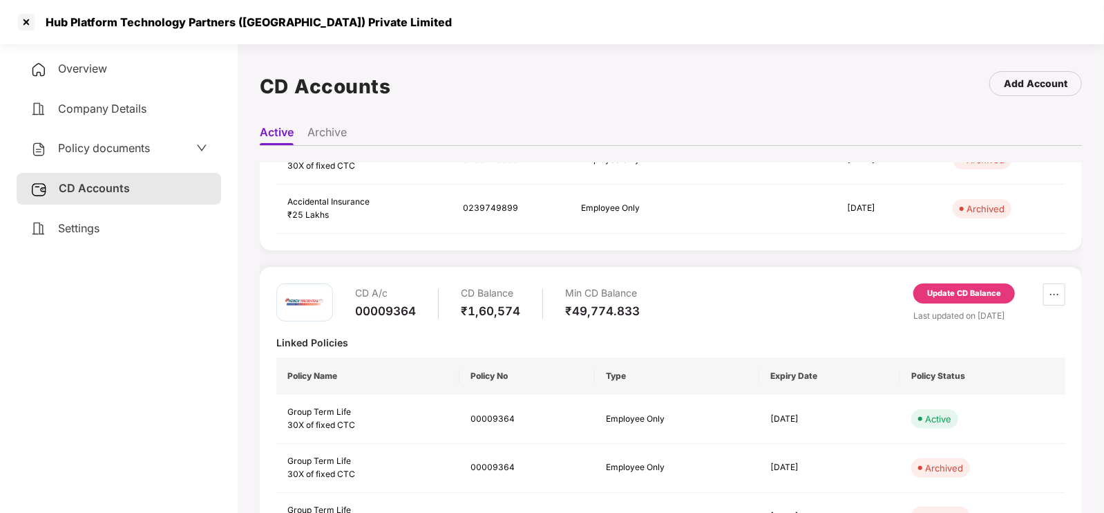
scroll to position [354, 0]
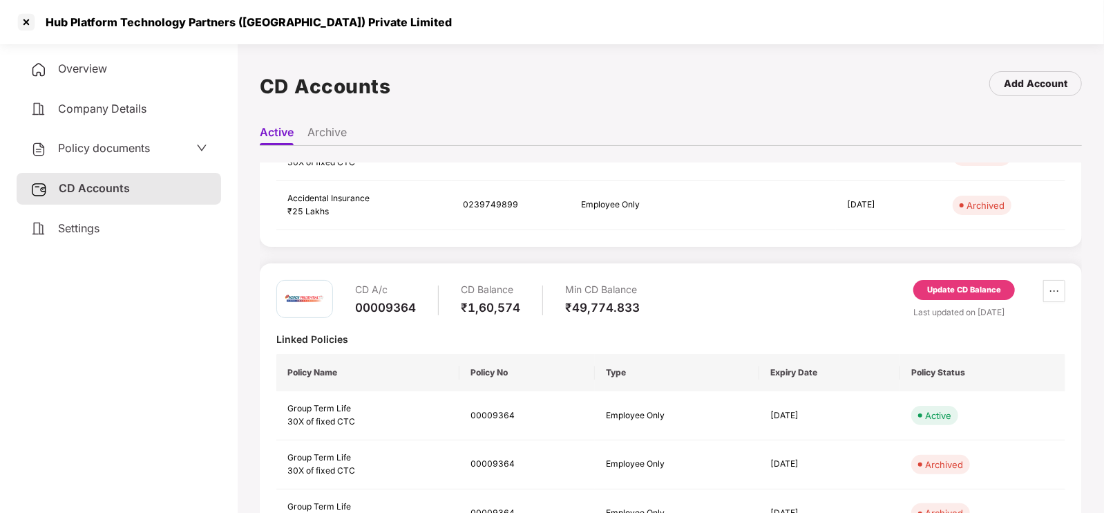
click at [932, 296] on div "Update CD Balance" at bounding box center [964, 290] width 102 height 21
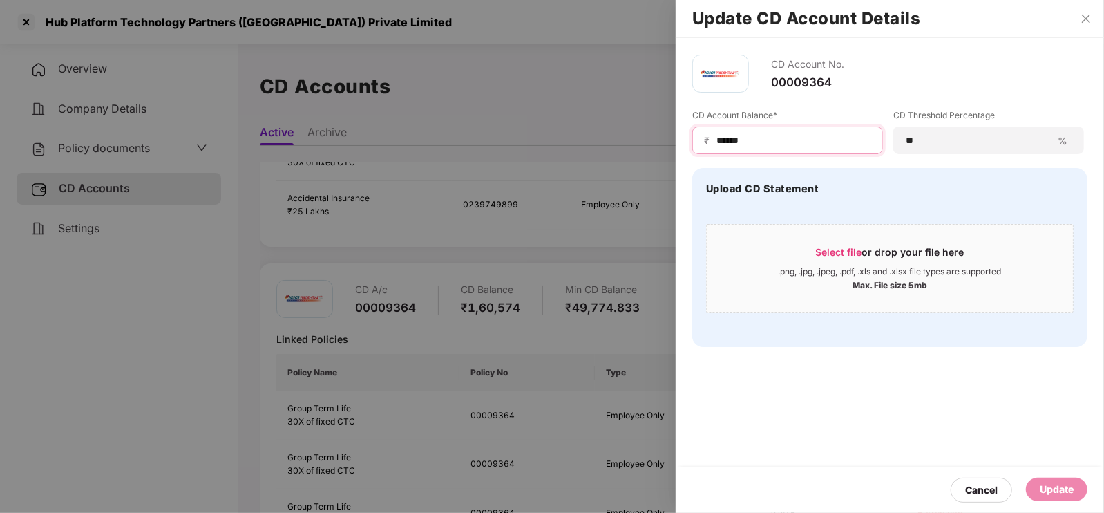
click at [756, 135] on input "******" at bounding box center [793, 140] width 156 height 15
type input "******"
click at [823, 361] on div "CD Account No. 00009364 CD Account Balance* ₹ ****** CD Threshold Percentage **…" at bounding box center [890, 200] width 428 height 325
click at [1067, 490] on div "Update" at bounding box center [1057, 489] width 34 height 15
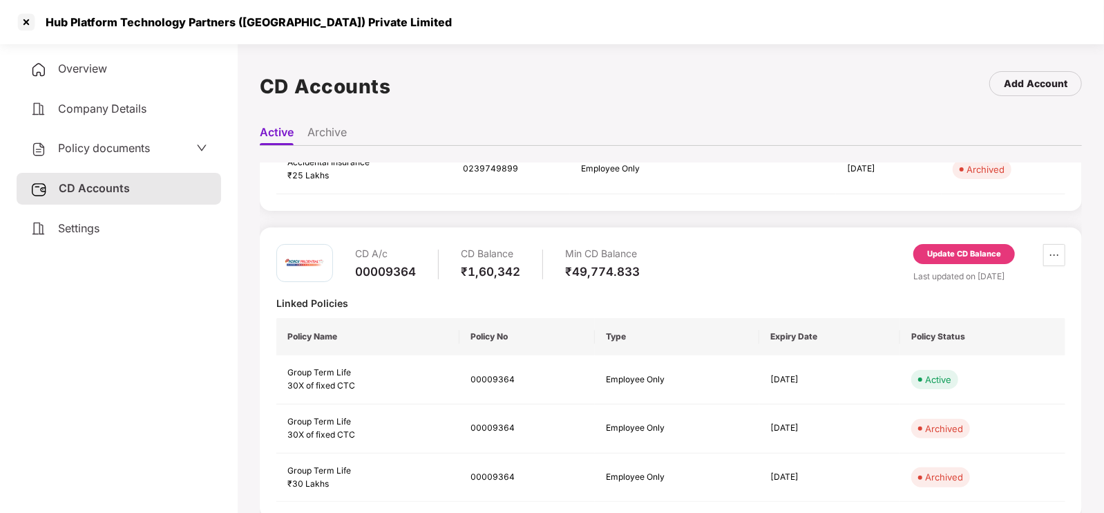
scroll to position [407, 0]
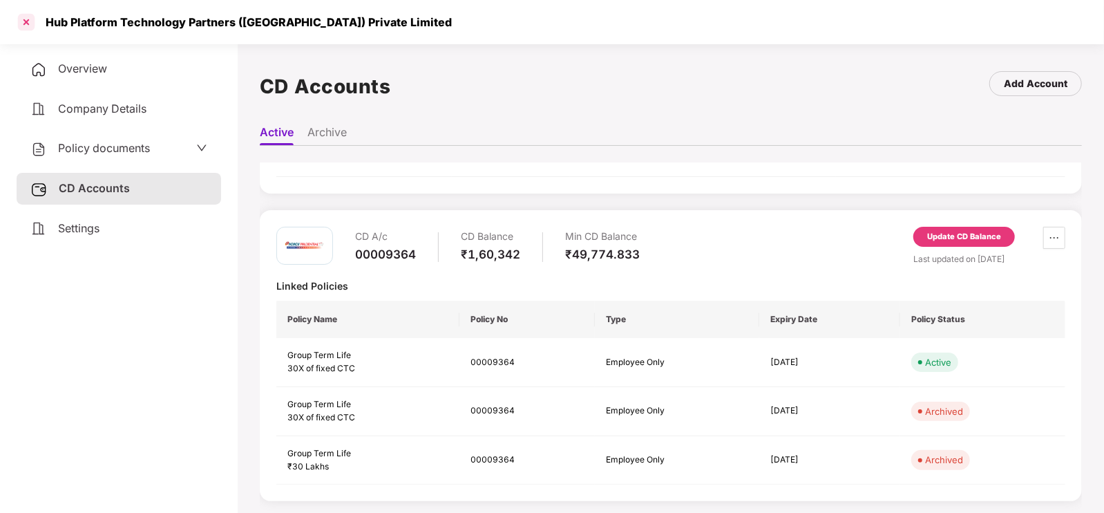
click at [19, 26] on div at bounding box center [26, 22] width 22 height 22
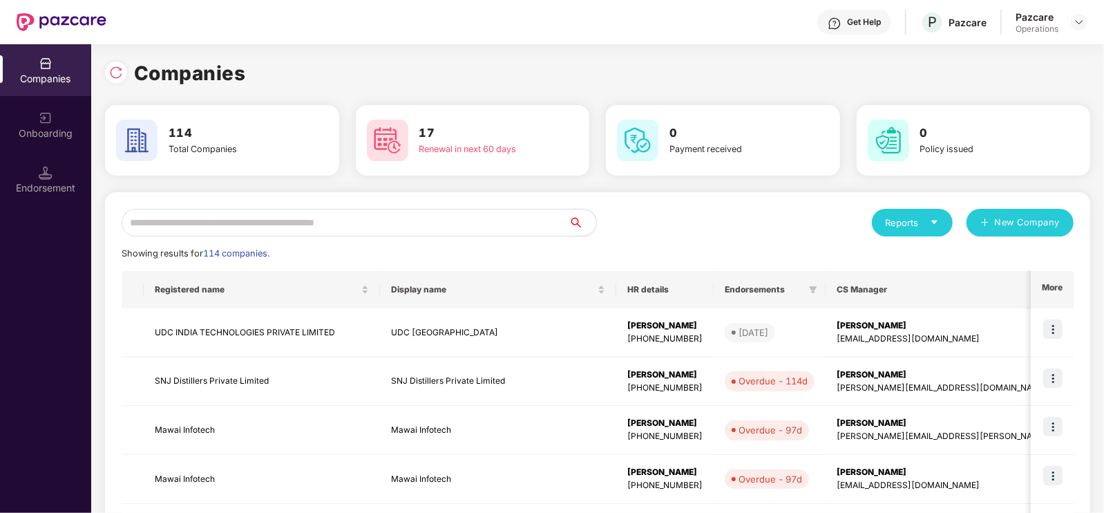
click at [294, 222] on input "text" at bounding box center [345, 223] width 447 height 28
paste input "********"
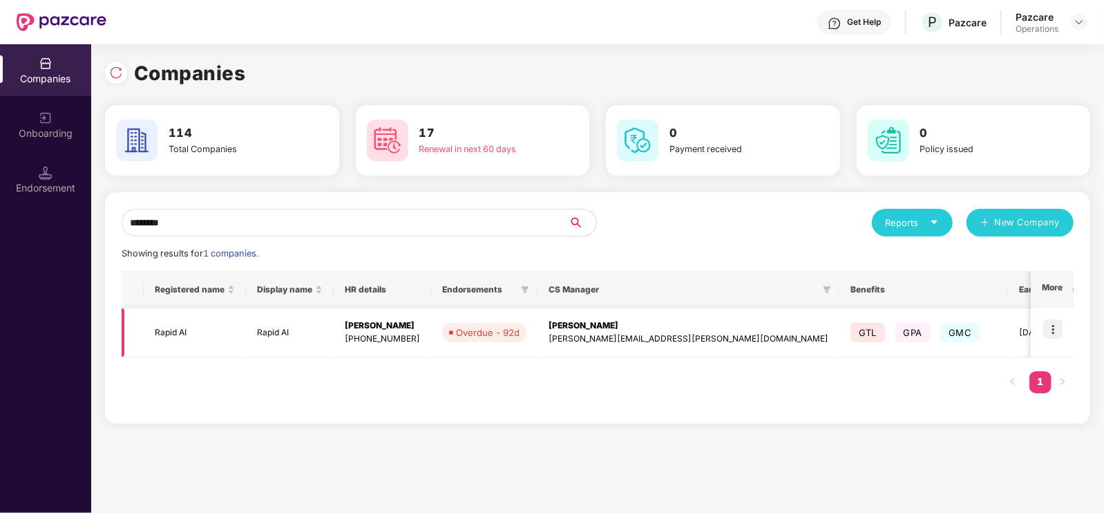
type input "********"
click at [1056, 325] on img at bounding box center [1052, 328] width 19 height 19
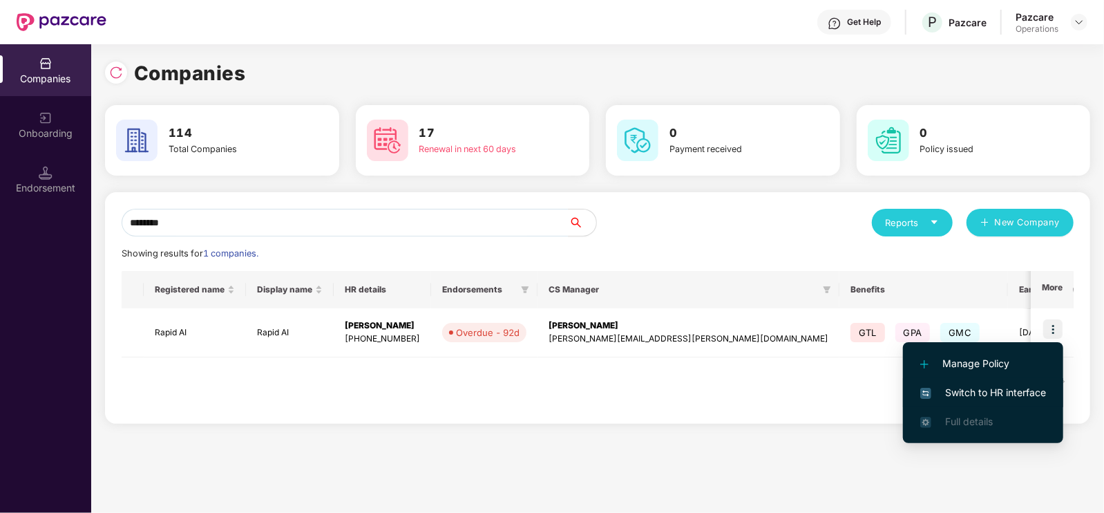
click at [995, 388] on span "Switch to HR interface" at bounding box center [983, 392] width 126 height 15
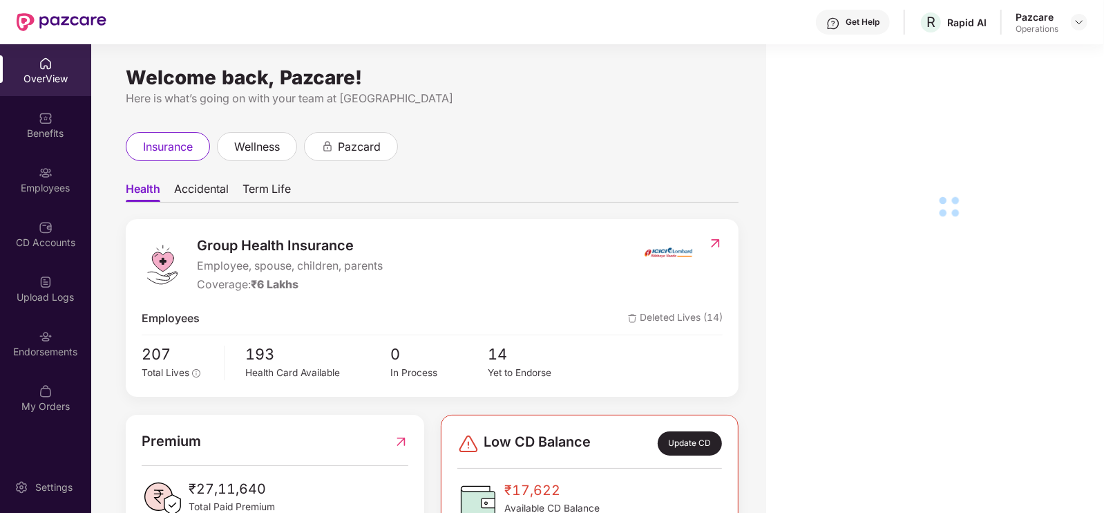
click at [33, 343] on div "Endorsements" at bounding box center [45, 343] width 91 height 52
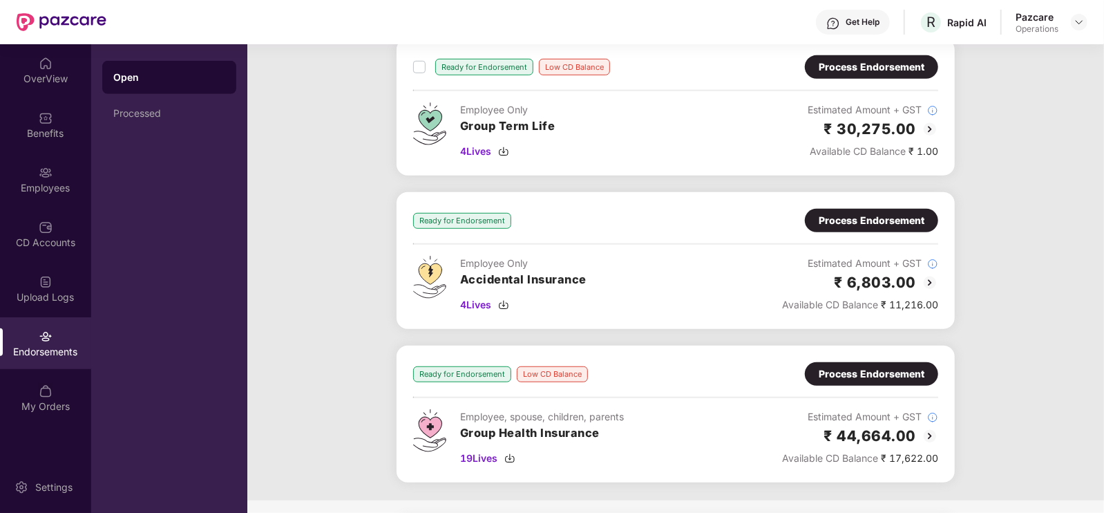
scroll to position [539, 0]
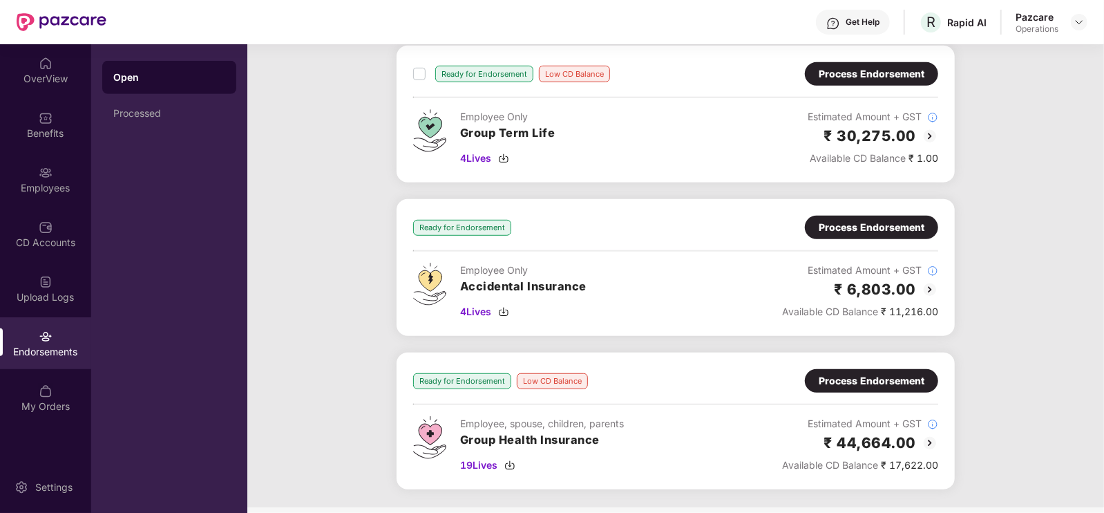
click at [558, 437] on h3 "Group Health Insurance" at bounding box center [542, 440] width 164 height 18
click at [872, 374] on div "Process Endorsement" at bounding box center [872, 380] width 106 height 15
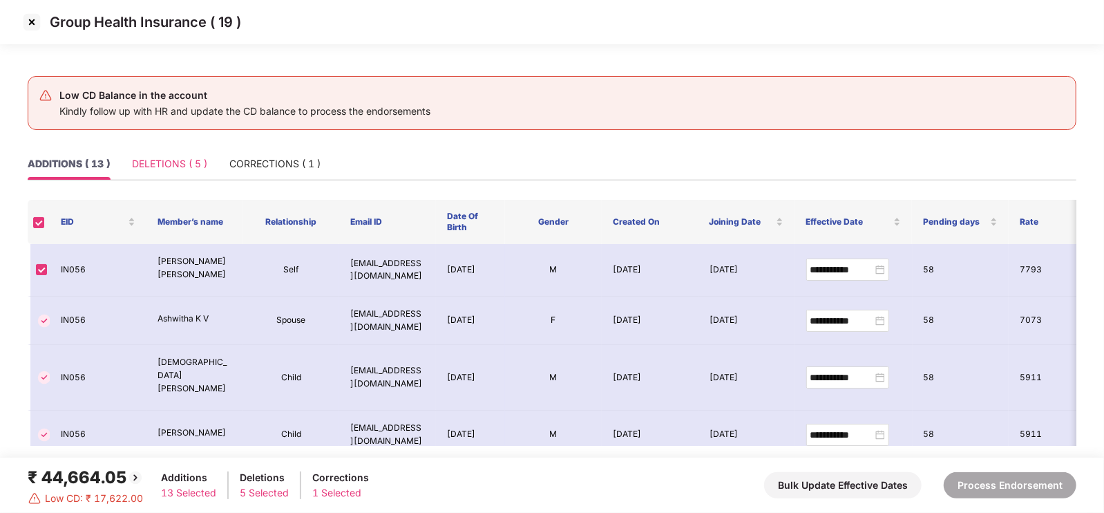
click at [178, 172] on div "DELETIONS ( 5 )" at bounding box center [169, 164] width 75 height 32
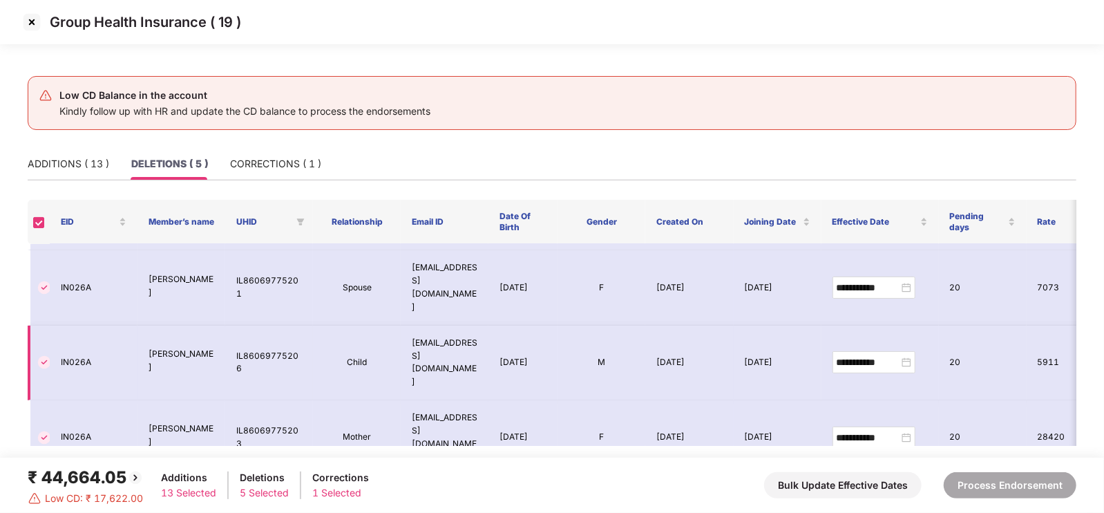
scroll to position [0, 0]
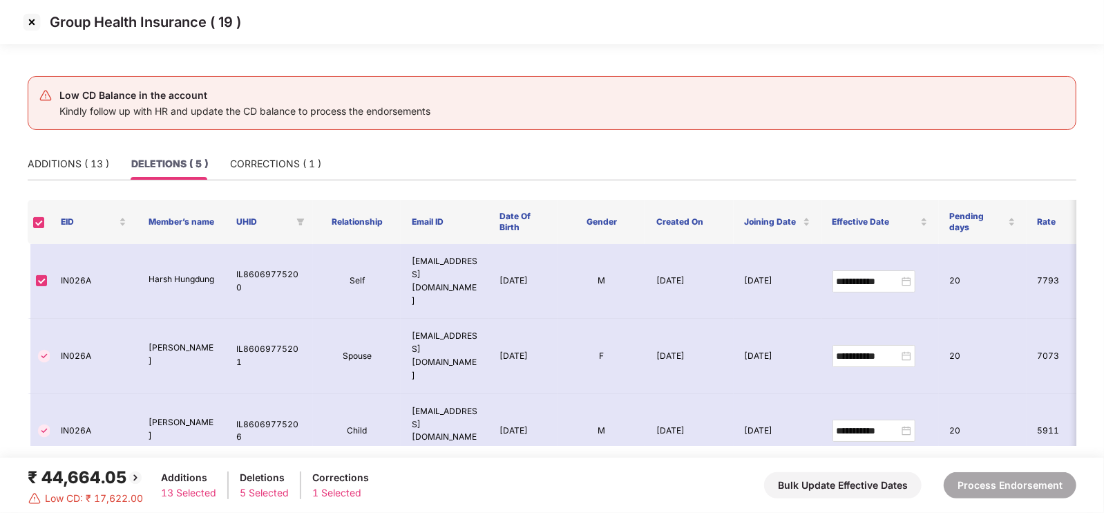
click at [29, 15] on img at bounding box center [32, 22] width 22 height 22
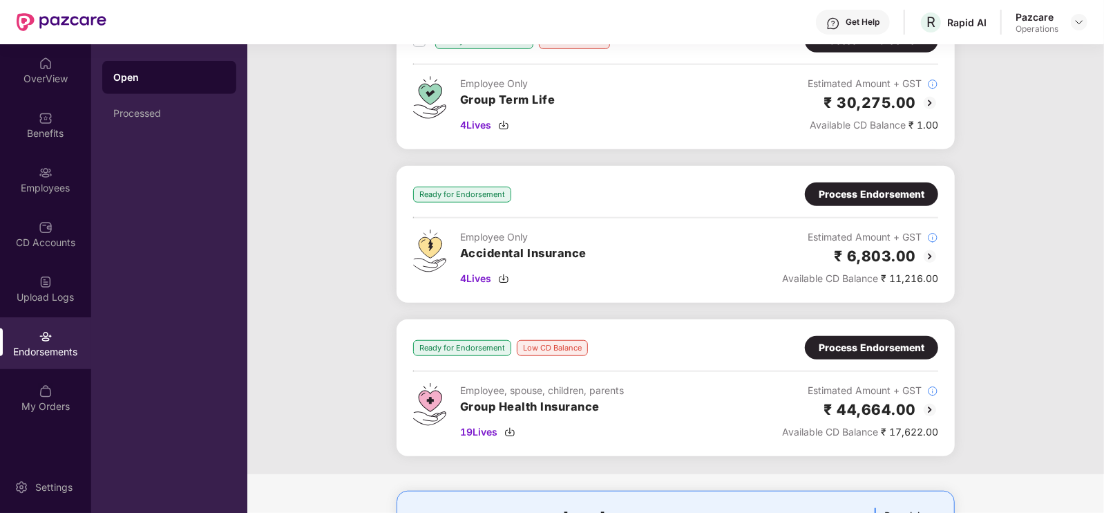
scroll to position [573, 0]
click at [470, 429] on span "19 Lives" at bounding box center [478, 430] width 37 height 15
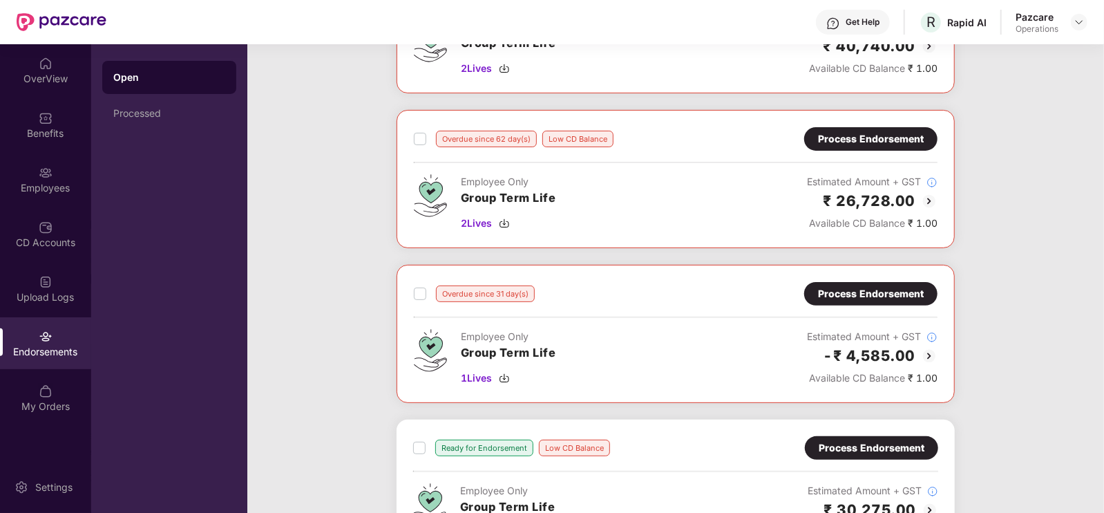
scroll to position [0, 0]
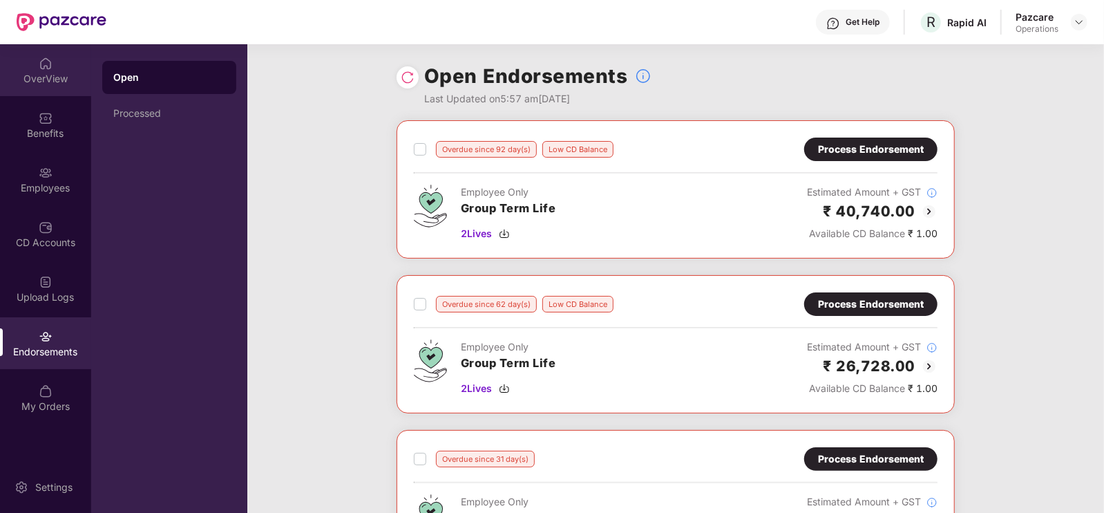
click at [43, 79] on div "OverView" at bounding box center [45, 79] width 91 height 14
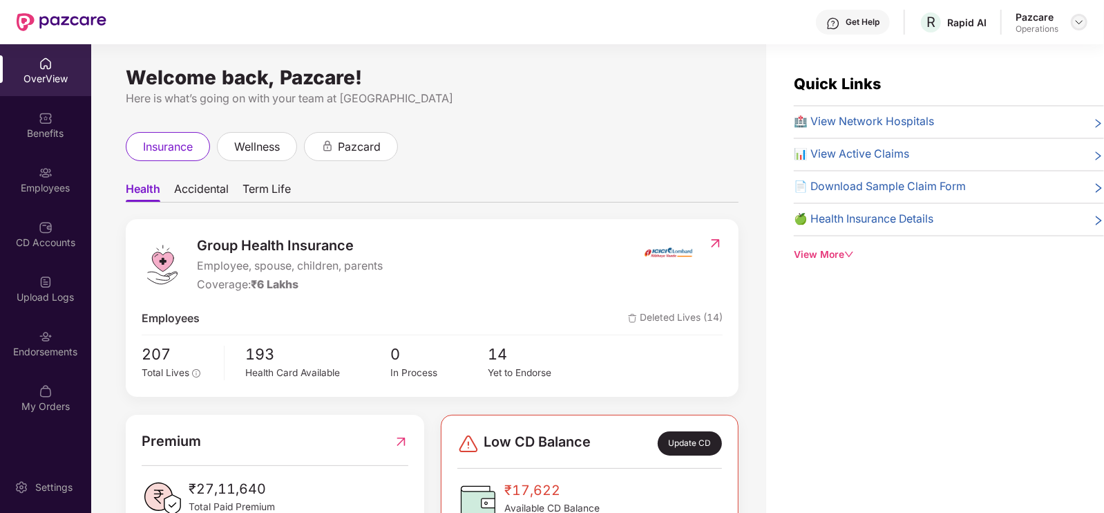
click at [1074, 29] on div at bounding box center [1079, 22] width 17 height 17
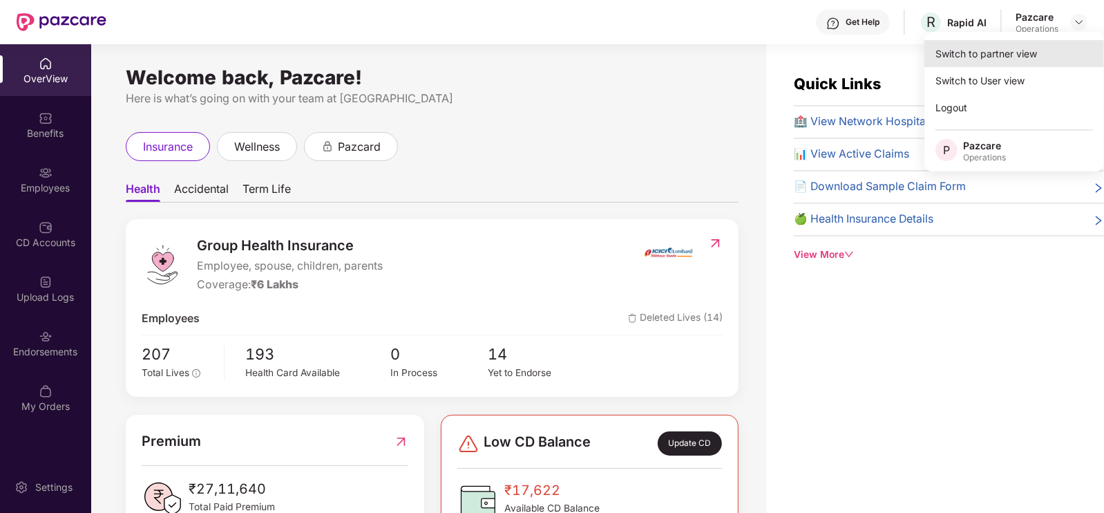
click at [982, 59] on div "Switch to partner view" at bounding box center [1014, 53] width 180 height 27
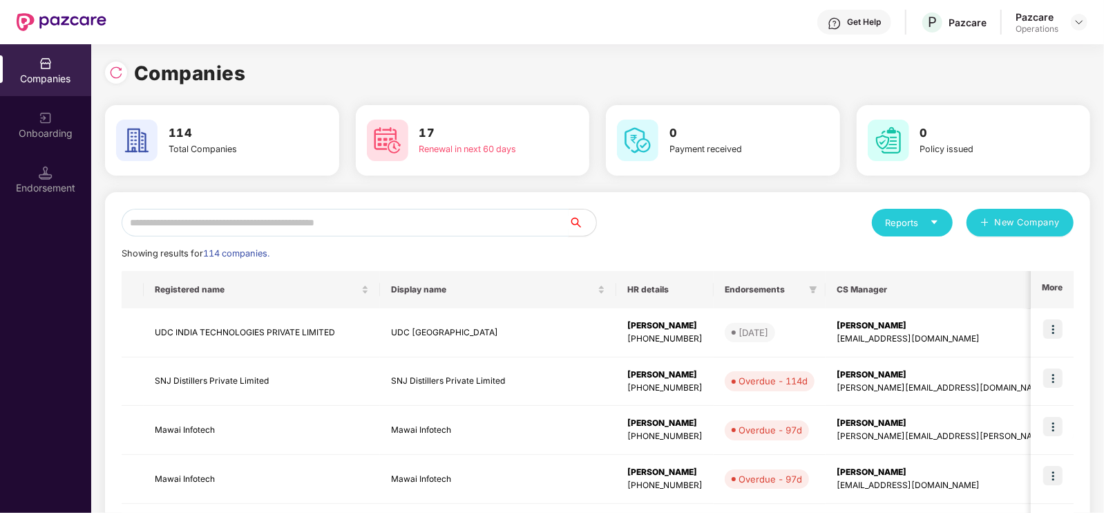
click at [454, 222] on input "text" at bounding box center [345, 223] width 447 height 28
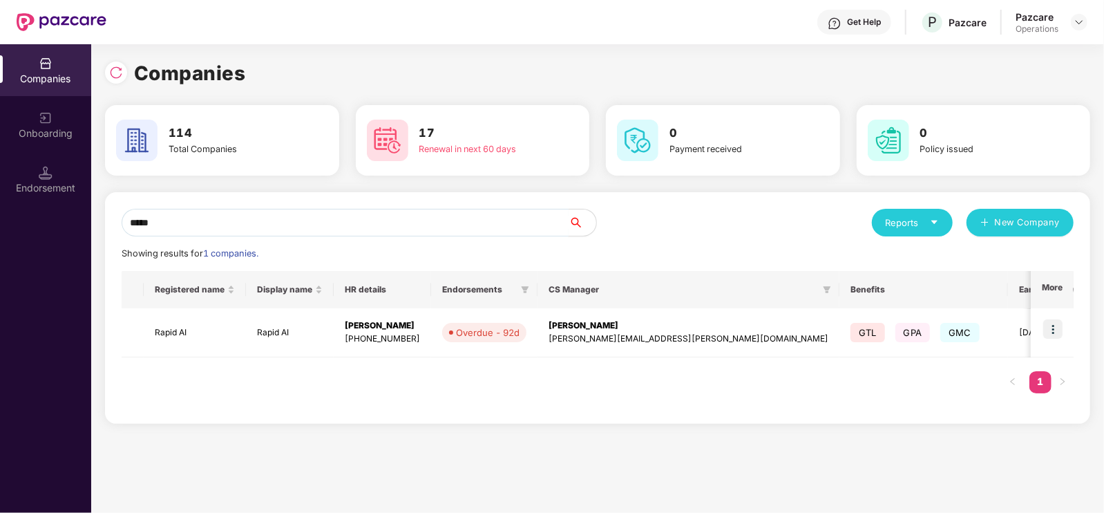
type input "*****"
click at [1056, 321] on img at bounding box center [1052, 328] width 19 height 19
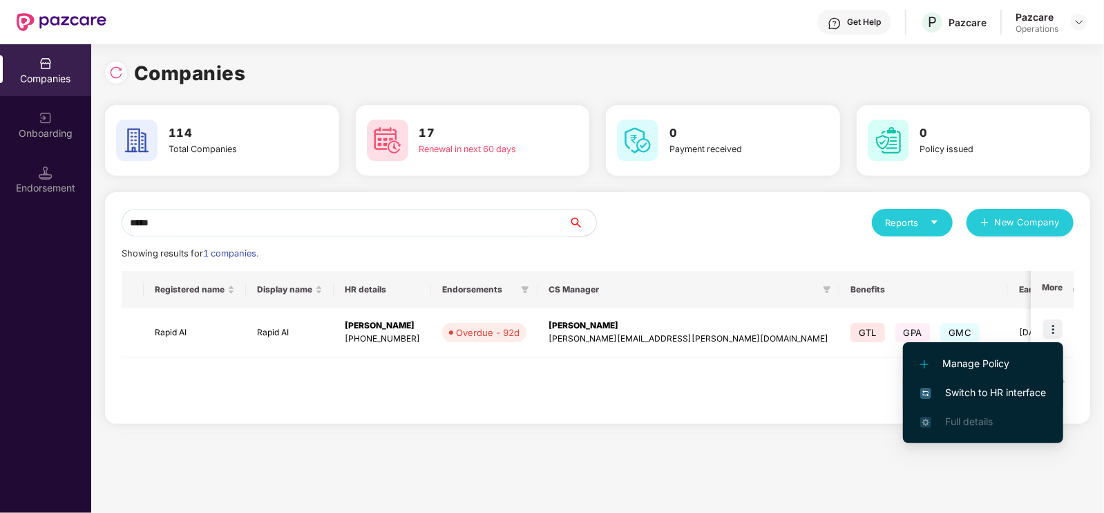
click at [987, 393] on span "Switch to HR interface" at bounding box center [983, 392] width 126 height 15
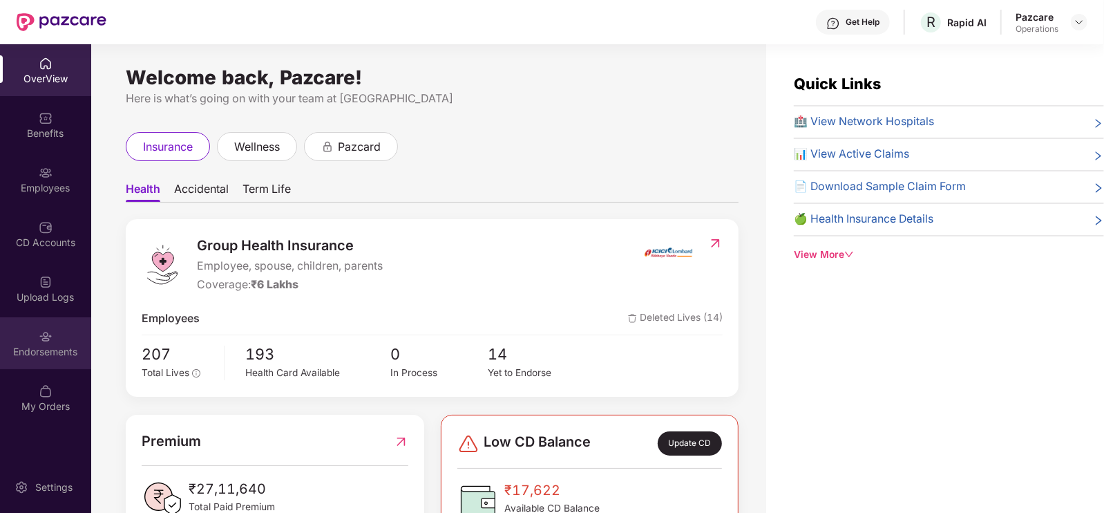
click at [53, 342] on div "Endorsements" at bounding box center [45, 343] width 91 height 52
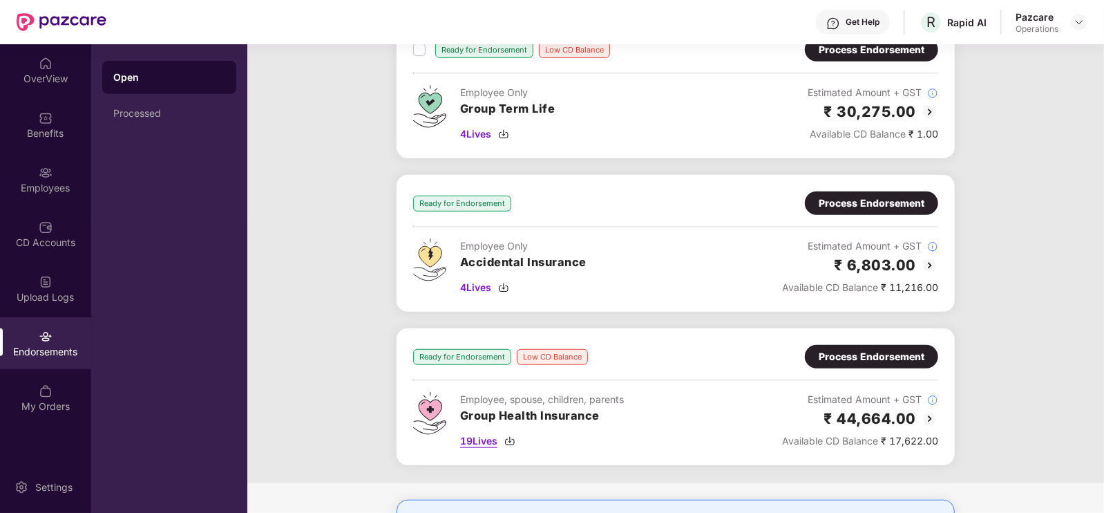
scroll to position [555, 0]
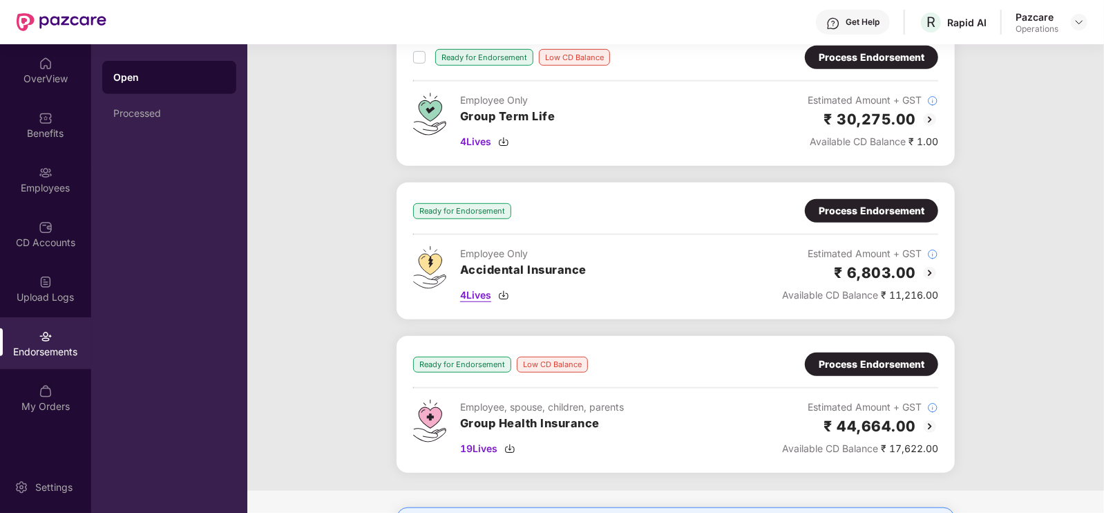
click at [487, 292] on span "4 Lives" at bounding box center [475, 294] width 31 height 15
click at [885, 367] on div "Process Endorsement" at bounding box center [872, 363] width 106 height 15
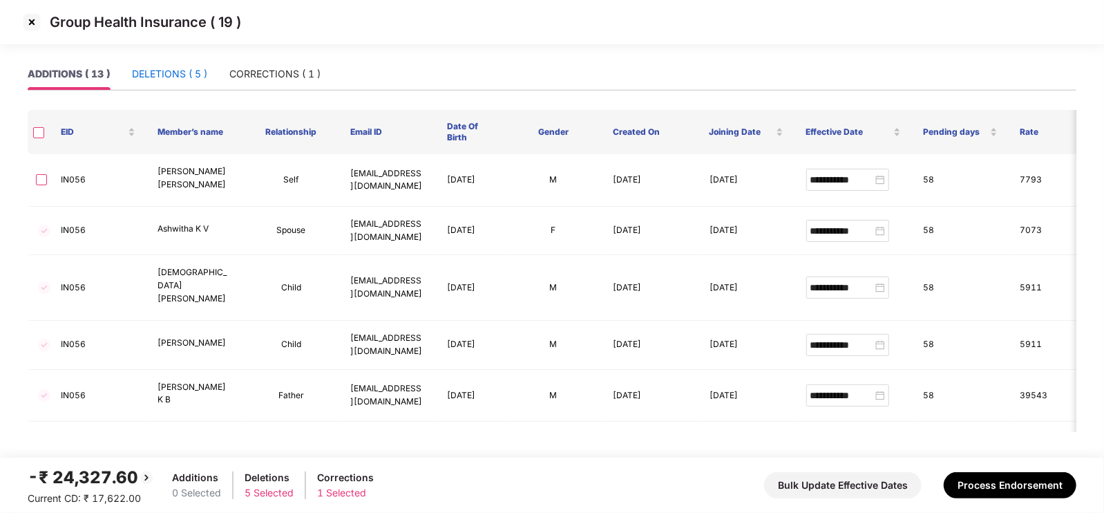
click at [185, 68] on div "DELETIONS ( 5 )" at bounding box center [169, 73] width 75 height 15
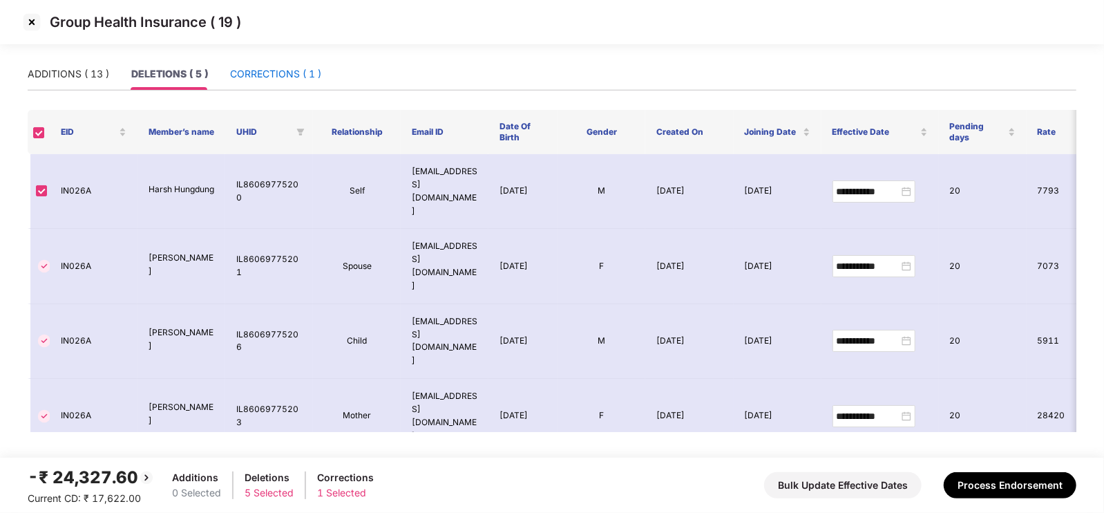
click at [293, 75] on div "CORRECTIONS ( 1 )" at bounding box center [275, 73] width 91 height 15
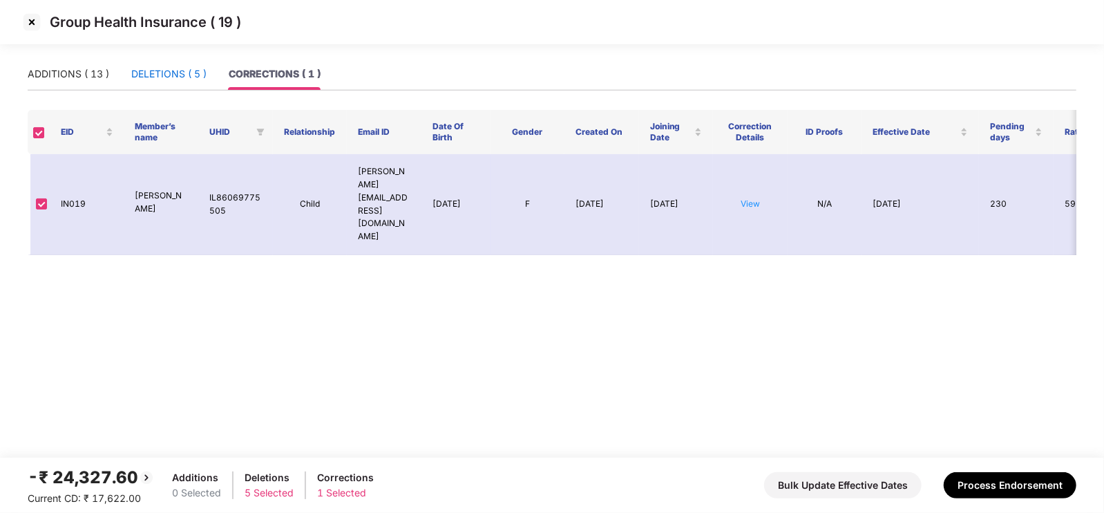
click at [178, 77] on div "DELETIONS ( 5 )" at bounding box center [168, 73] width 75 height 15
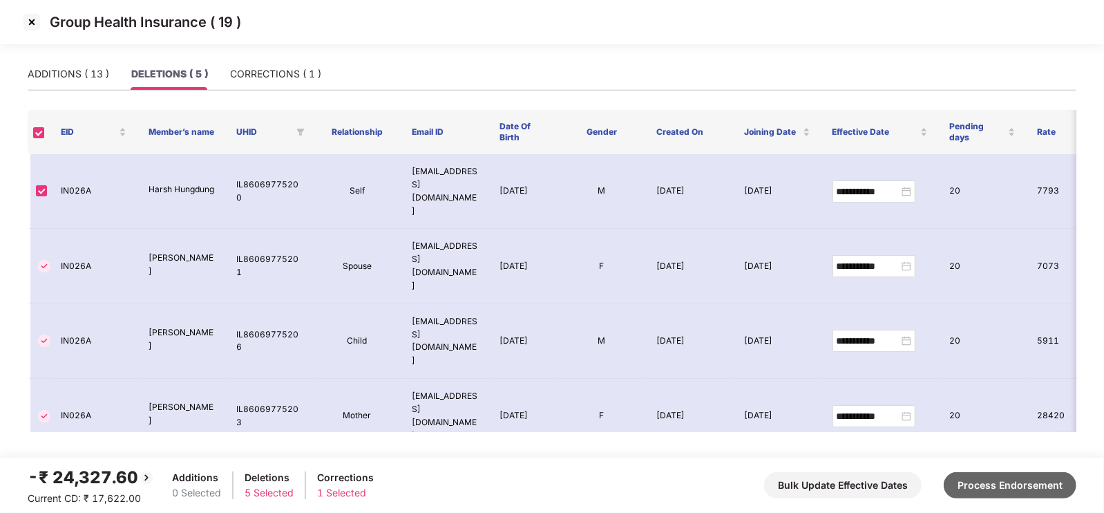
click at [996, 479] on button "Process Endorsement" at bounding box center [1010, 485] width 133 height 26
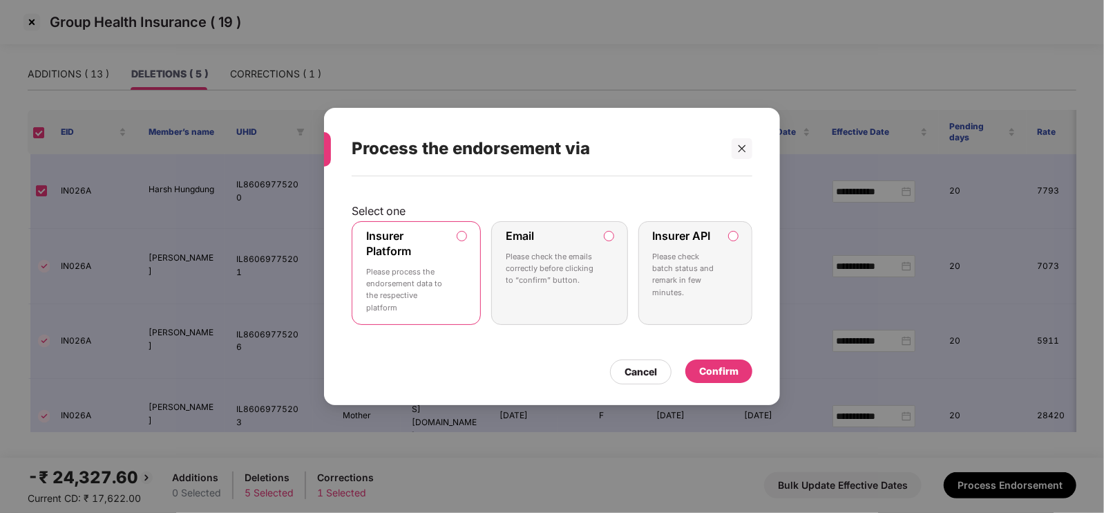
click at [727, 260] on label "Insurer API Please check batch status and remark in few minutes." at bounding box center [695, 273] width 114 height 104
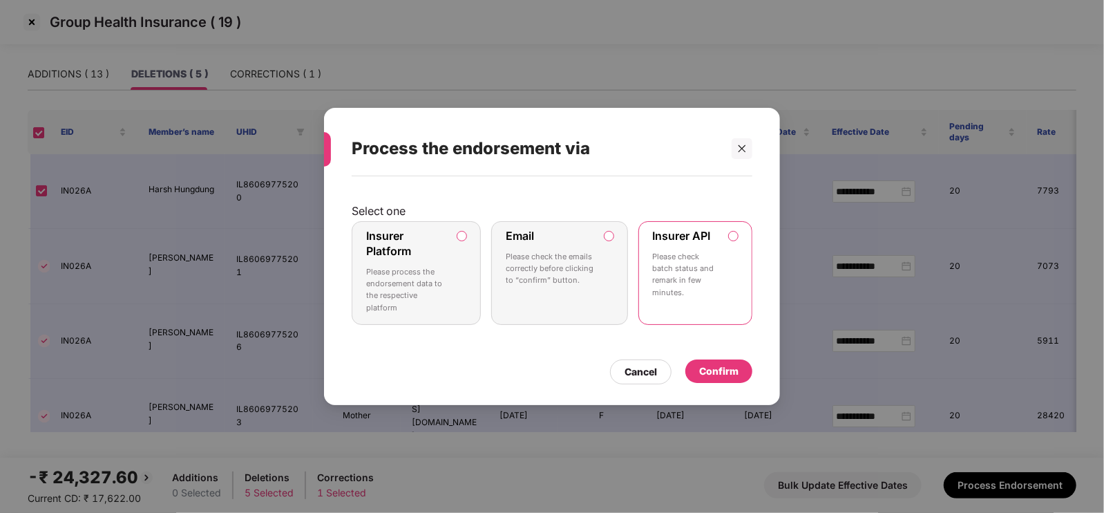
click at [729, 374] on div "Confirm" at bounding box center [718, 370] width 39 height 15
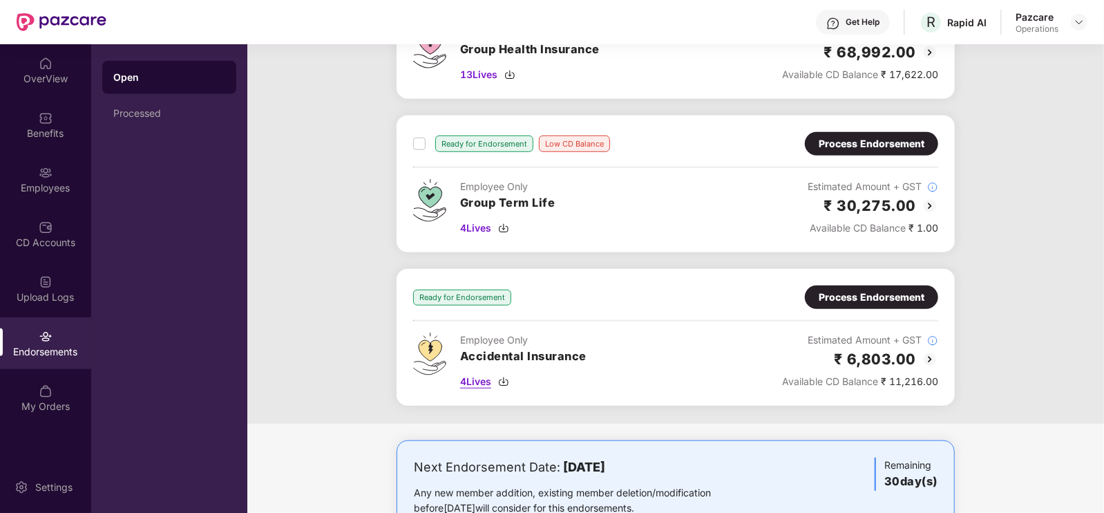
scroll to position [667, 0]
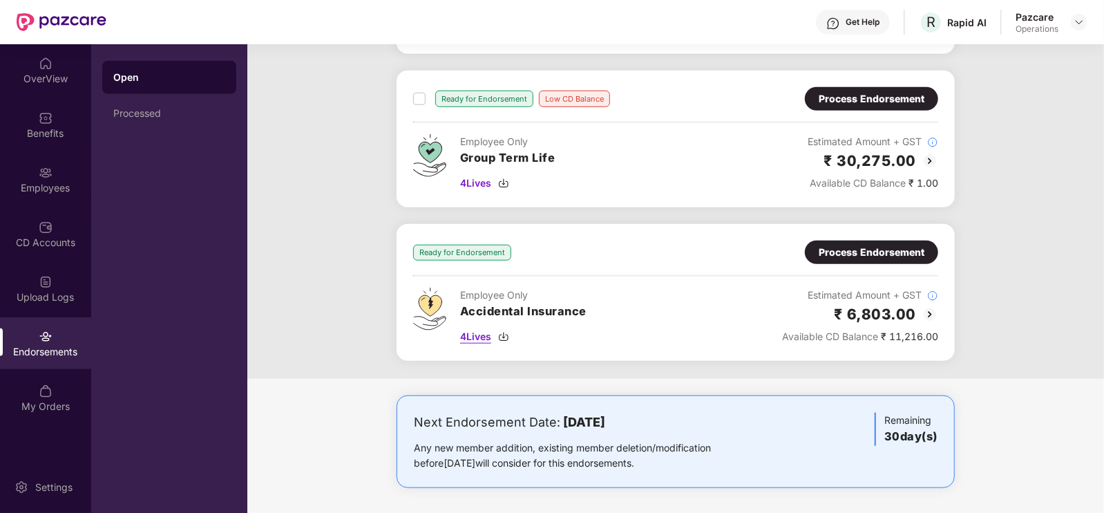
click at [472, 330] on span "4 Lives" at bounding box center [475, 336] width 31 height 15
click at [879, 258] on div "Process Endorsement" at bounding box center [871, 251] width 133 height 23
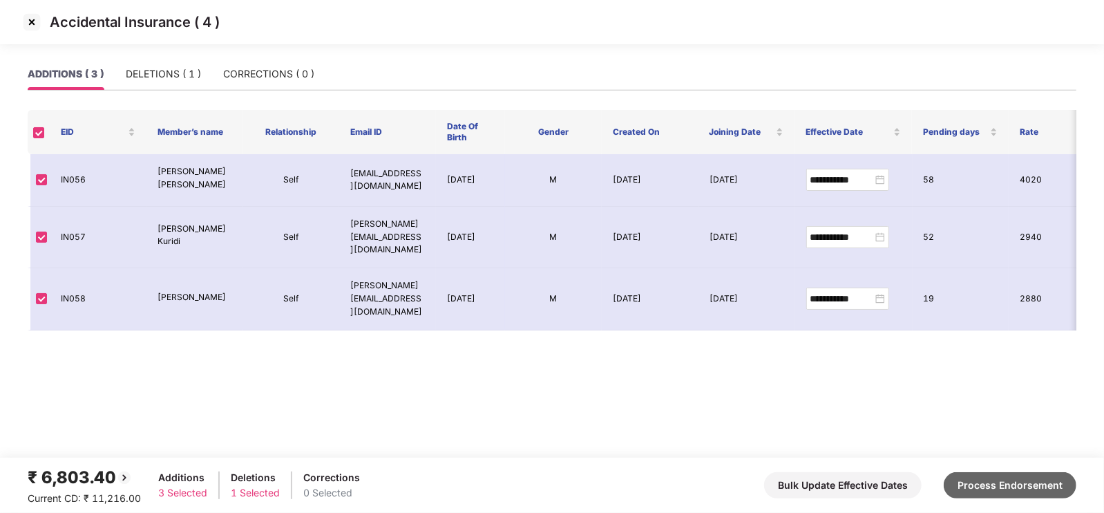
click at [982, 489] on button "Process Endorsement" at bounding box center [1010, 485] width 133 height 26
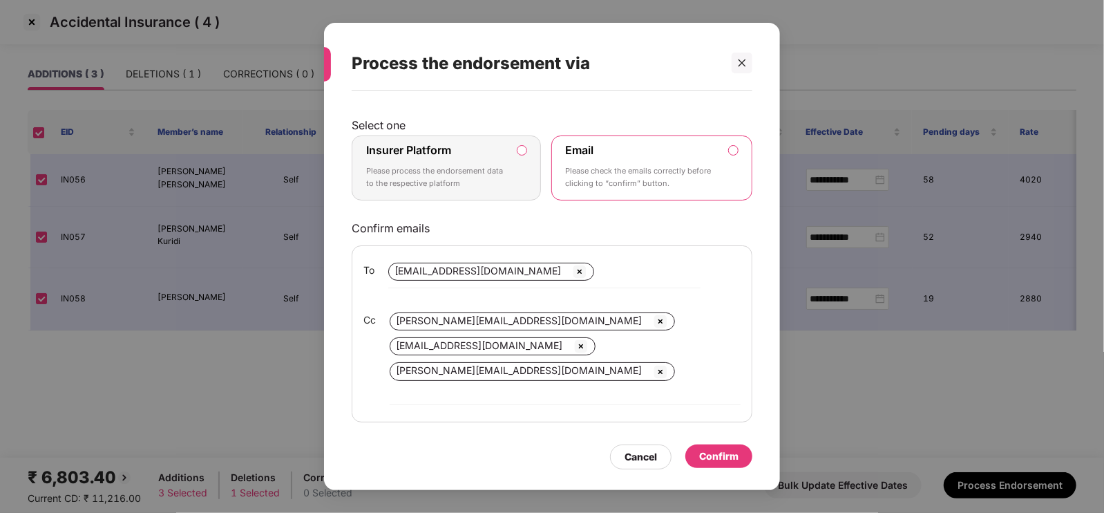
click at [453, 160] on div "Insurer Platform Please process the endorsement data to the respective platform" at bounding box center [436, 168] width 141 height 50
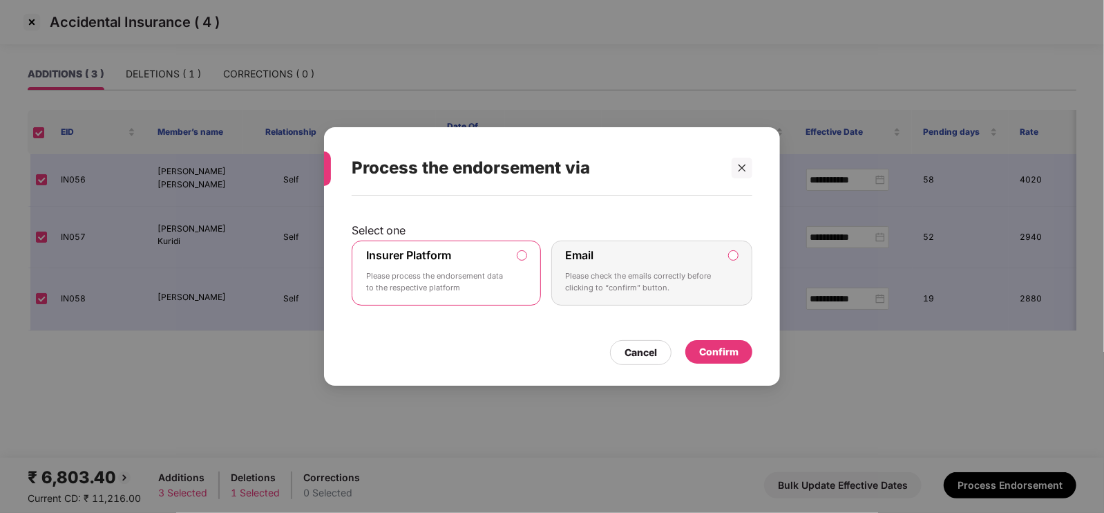
click at [706, 352] on div "Confirm" at bounding box center [718, 351] width 39 height 15
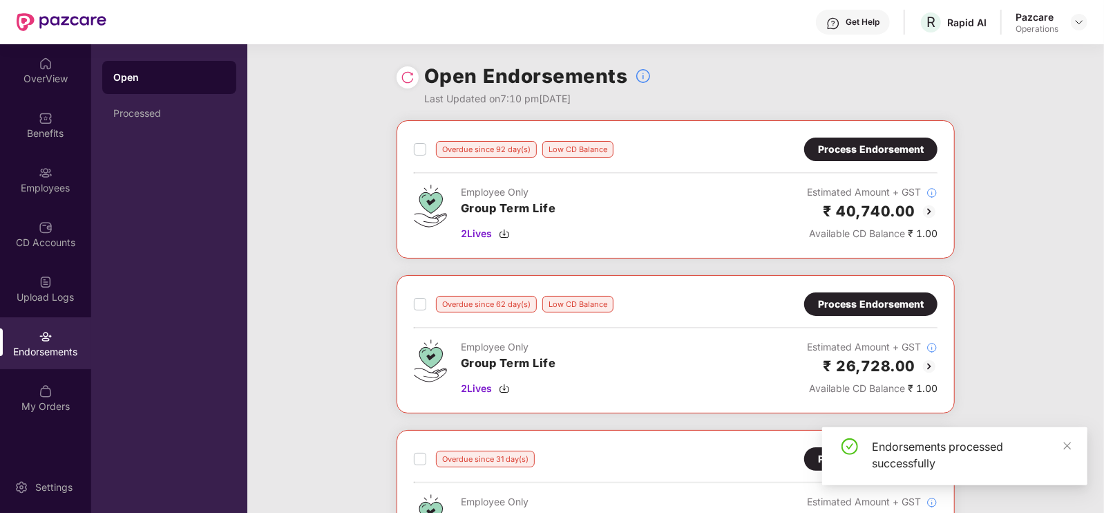
click at [1086, 27] on div at bounding box center [1079, 22] width 17 height 17
click at [1073, 19] on div at bounding box center [1079, 22] width 17 height 17
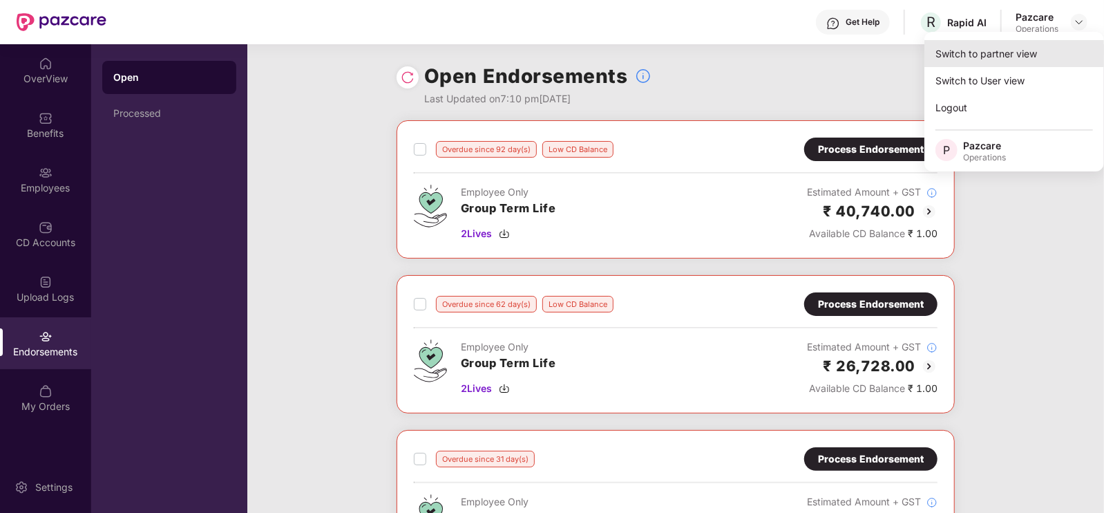
click at [1020, 50] on div "Switch to partner view" at bounding box center [1014, 53] width 180 height 27
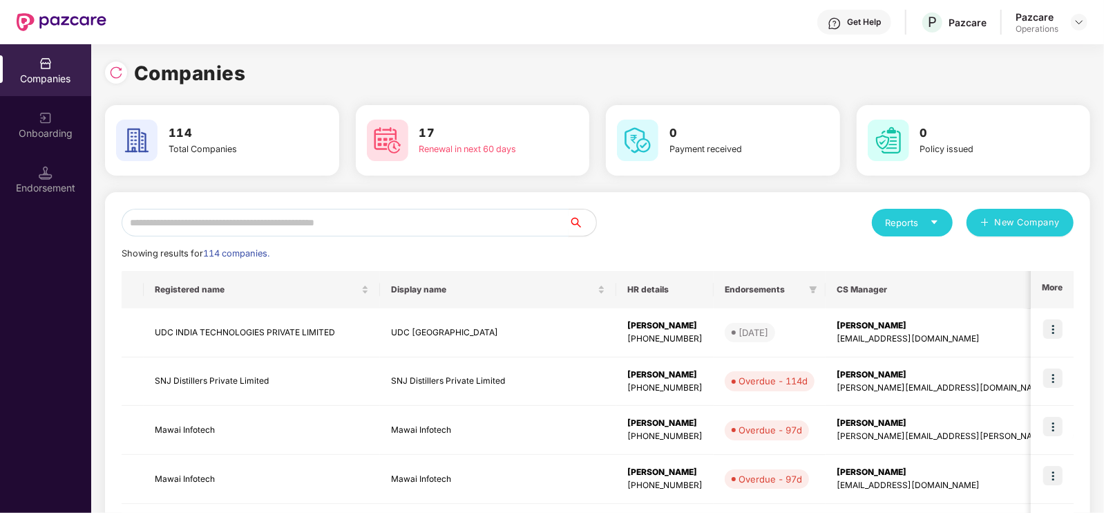
click at [289, 228] on input "text" at bounding box center [345, 223] width 447 height 28
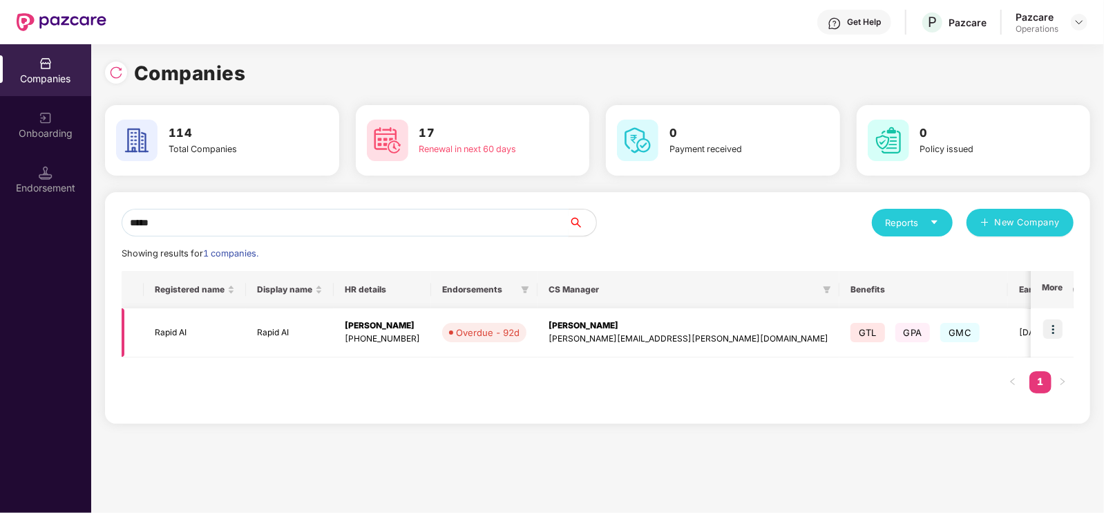
type input "*****"
click at [198, 323] on td "Rapid AI" at bounding box center [195, 332] width 102 height 49
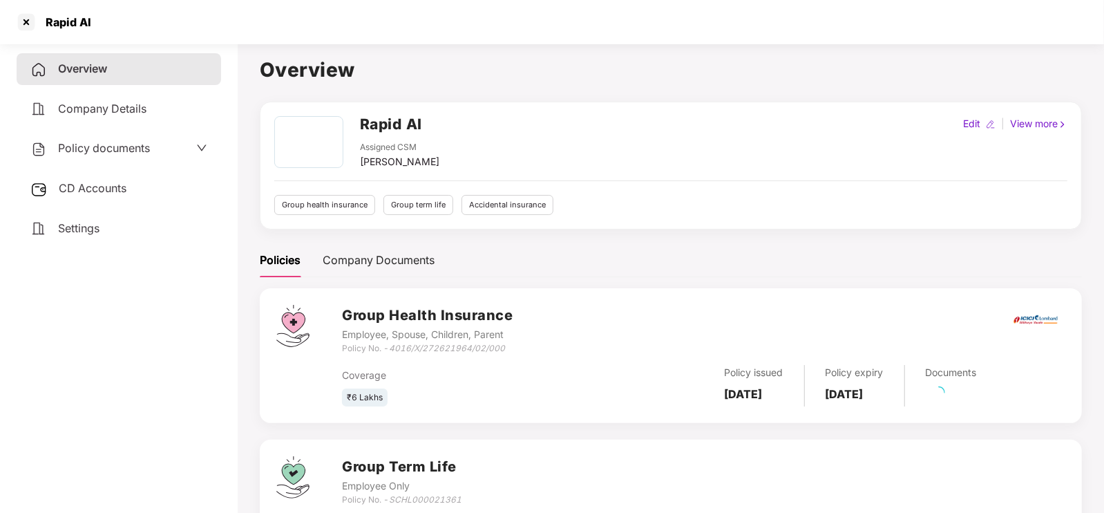
click at [99, 179] on div "CD Accounts" at bounding box center [119, 189] width 204 height 32
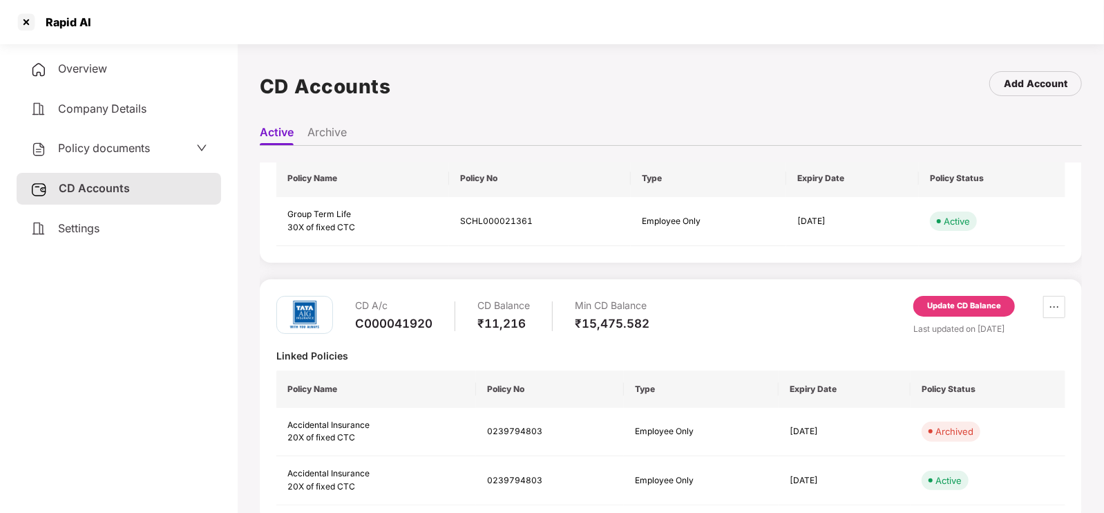
scroll to position [421, 0]
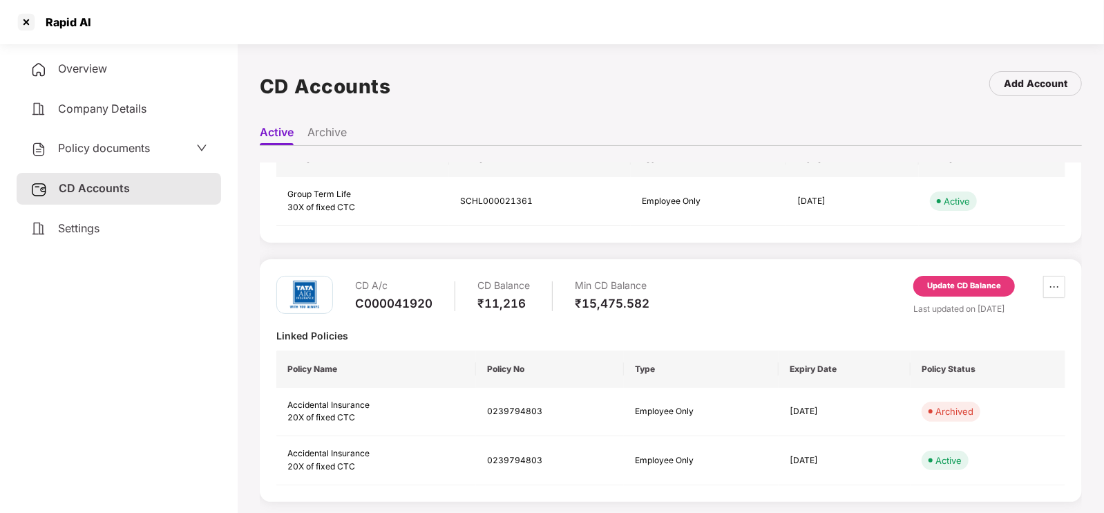
click at [986, 272] on div "CD A/c C000041920 CD Balance ₹11,216 Min CD Balance ₹15,475.582 Update CD Balan…" at bounding box center [671, 380] width 822 height 242
click at [981, 280] on div "Update CD Balance" at bounding box center [964, 286] width 74 height 12
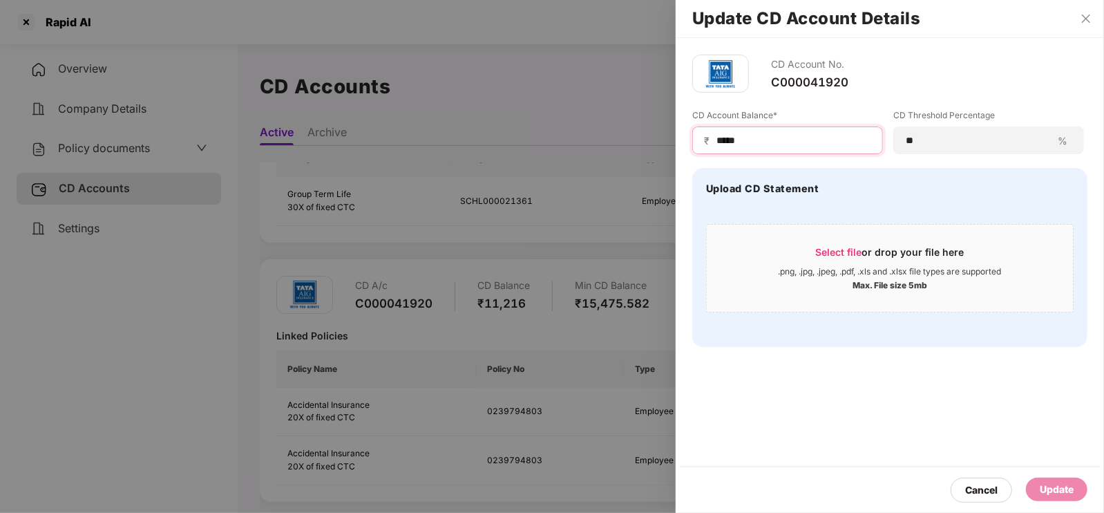
drag, startPoint x: 763, startPoint y: 143, endPoint x: 701, endPoint y: 133, distance: 62.4
click at [701, 133] on div "₹ *****" at bounding box center [787, 140] width 191 height 28
type input "****"
click at [1060, 485] on div "Update" at bounding box center [1057, 489] width 34 height 15
